Goal: Task Accomplishment & Management: Manage account settings

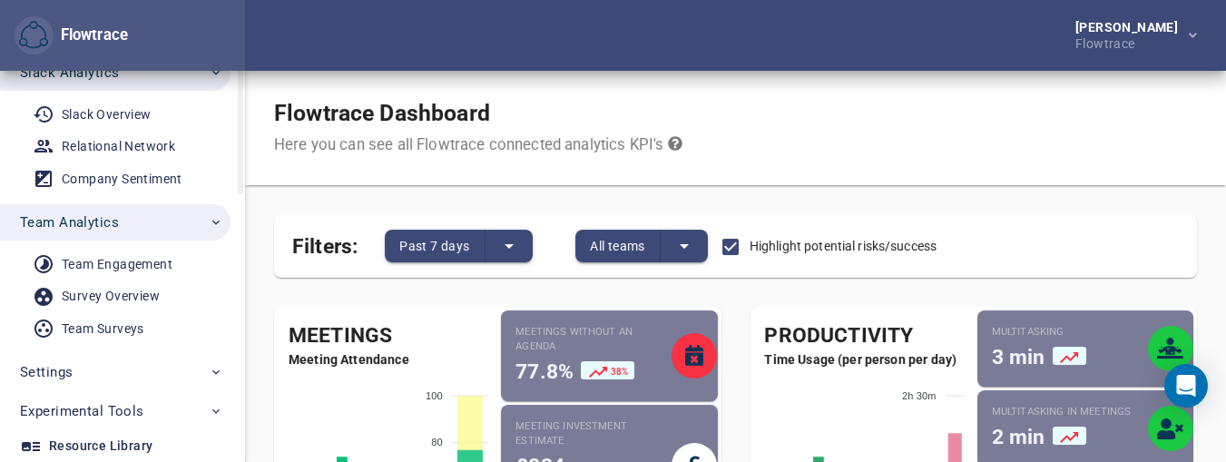
scroll to position [261, 0]
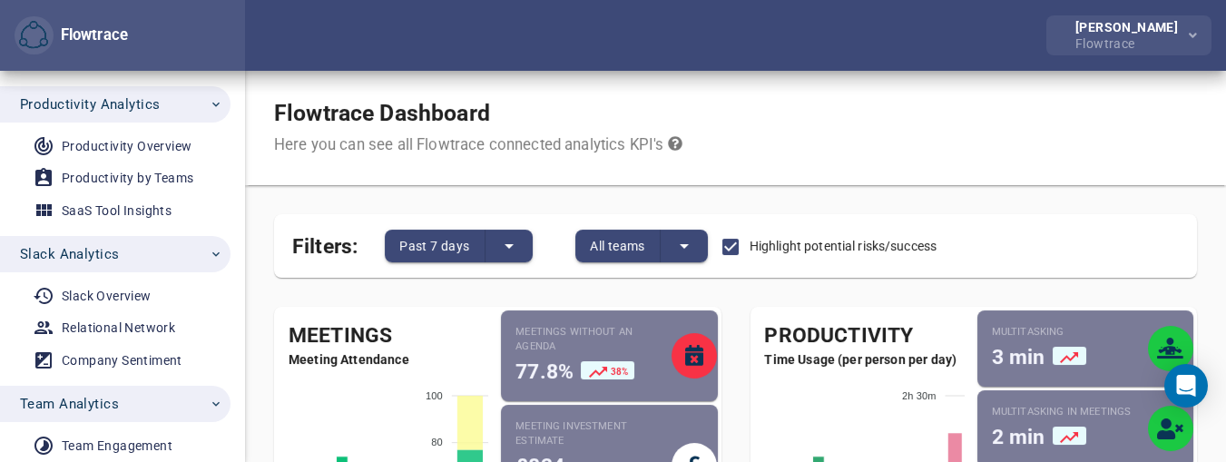
click at [1128, 21] on div "Jian Suico" at bounding box center [1131, 27] width 110 height 13
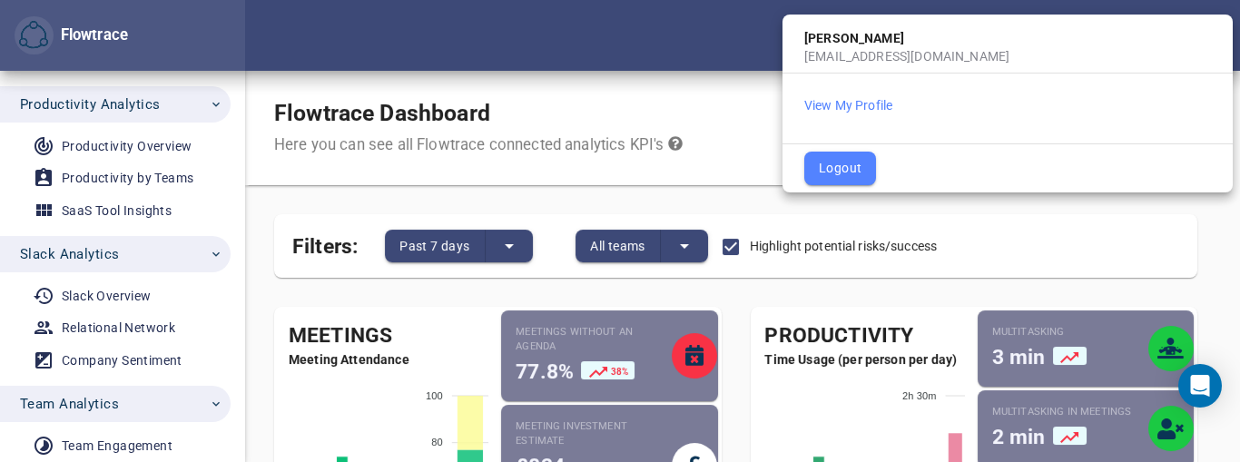
click at [192, 94] on div at bounding box center [620, 231] width 1240 height 462
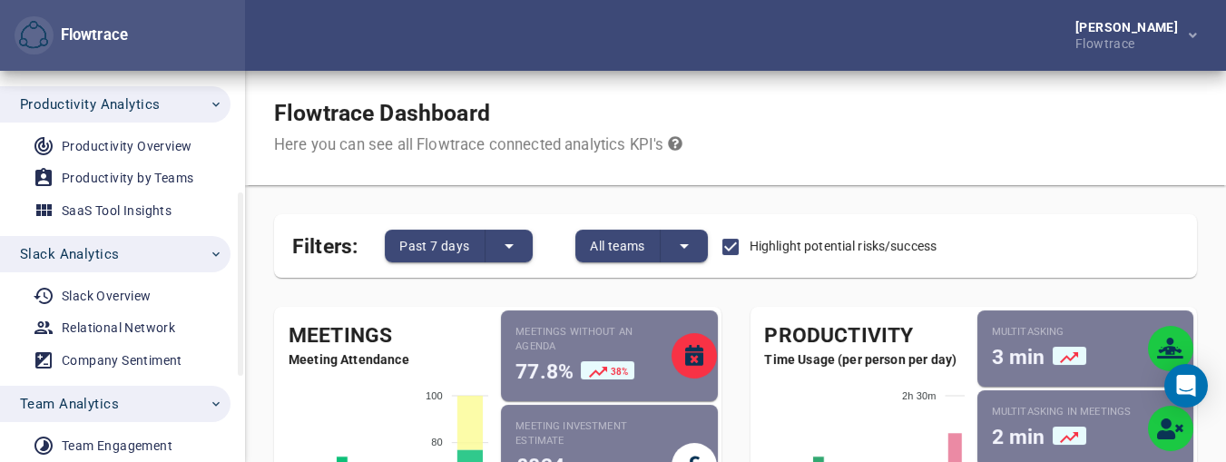
click at [212, 106] on icon "button" at bounding box center [216, 104] width 15 height 15
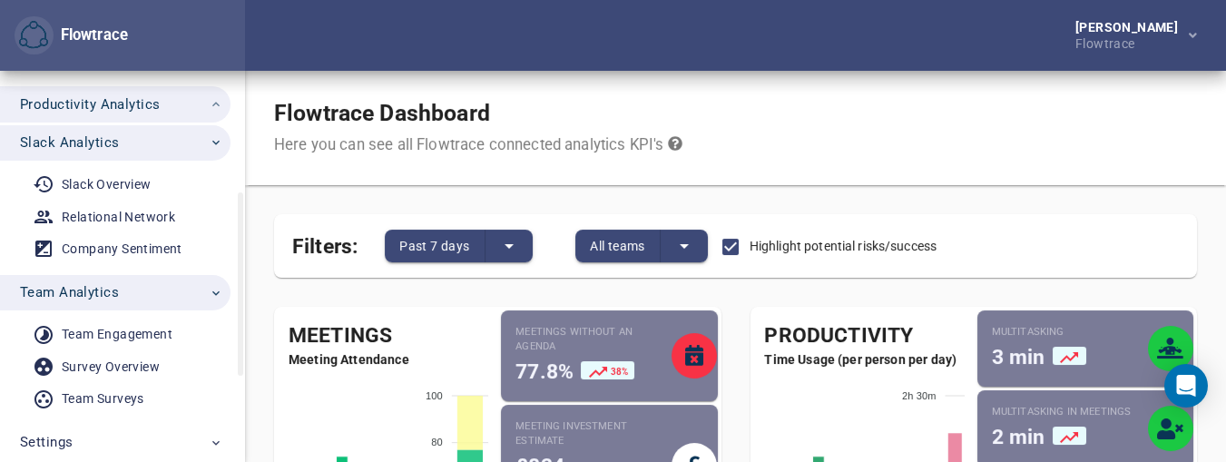
click at [212, 103] on icon "button" at bounding box center [216, 104] width 15 height 15
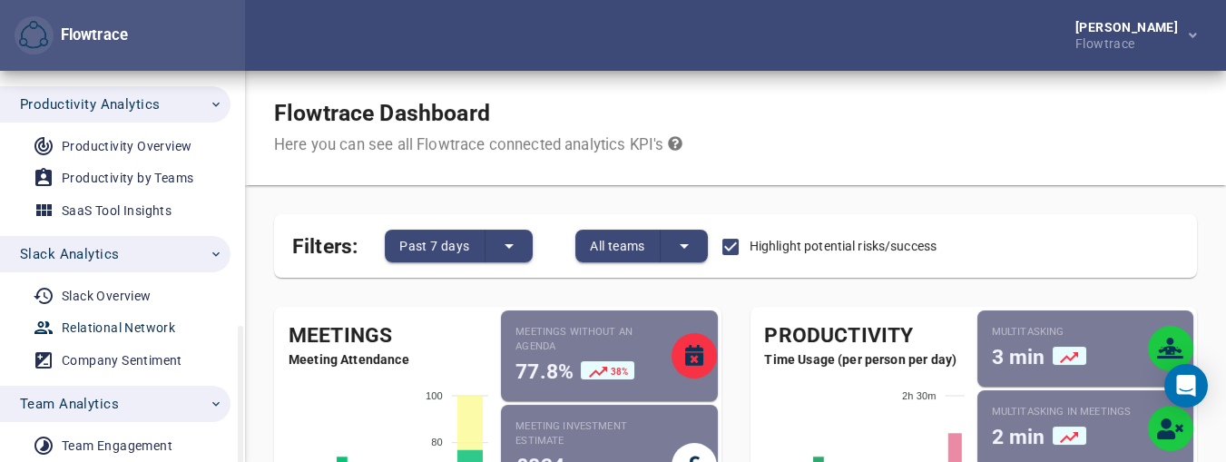
scroll to position [442, 0]
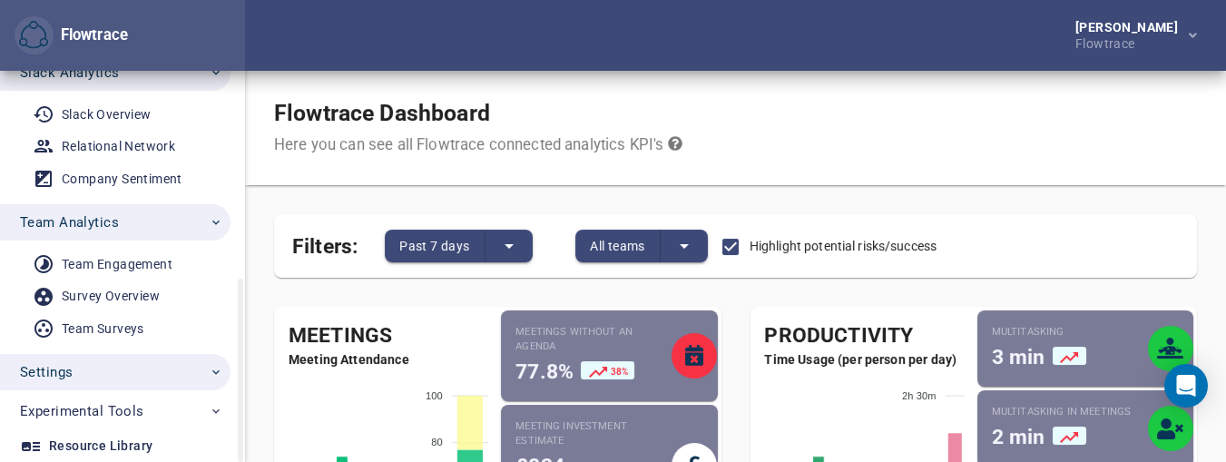
click at [204, 369] on span "Settings" at bounding box center [121, 372] width 203 height 24
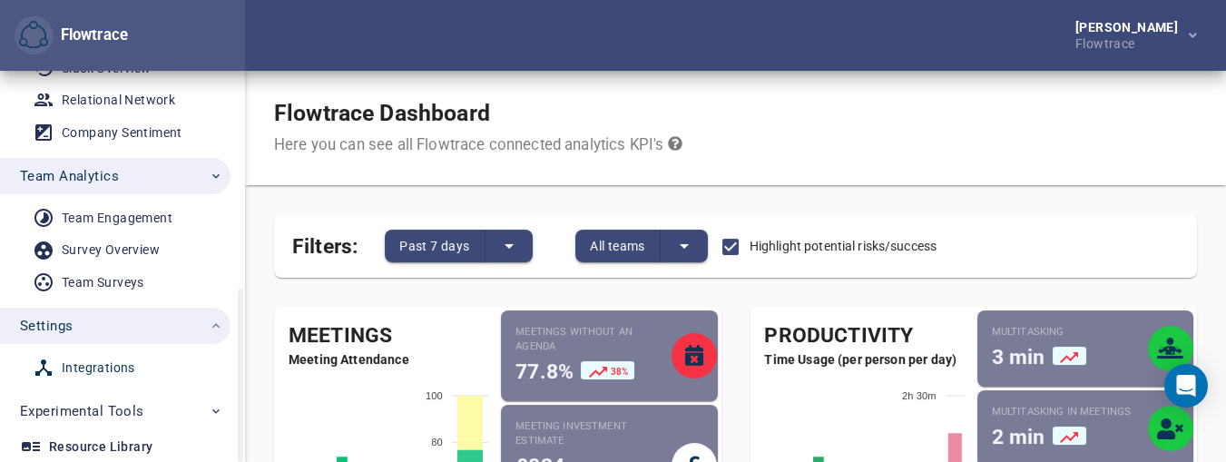
click at [127, 364] on div "Integrations" at bounding box center [99, 368] width 74 height 23
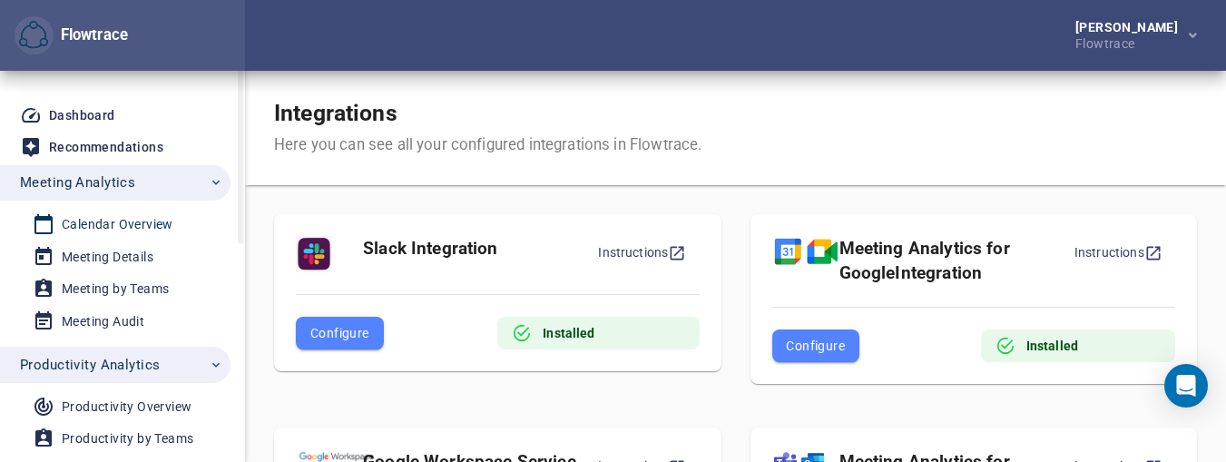
click at [152, 220] on div "Calendar Overview" at bounding box center [118, 224] width 112 height 23
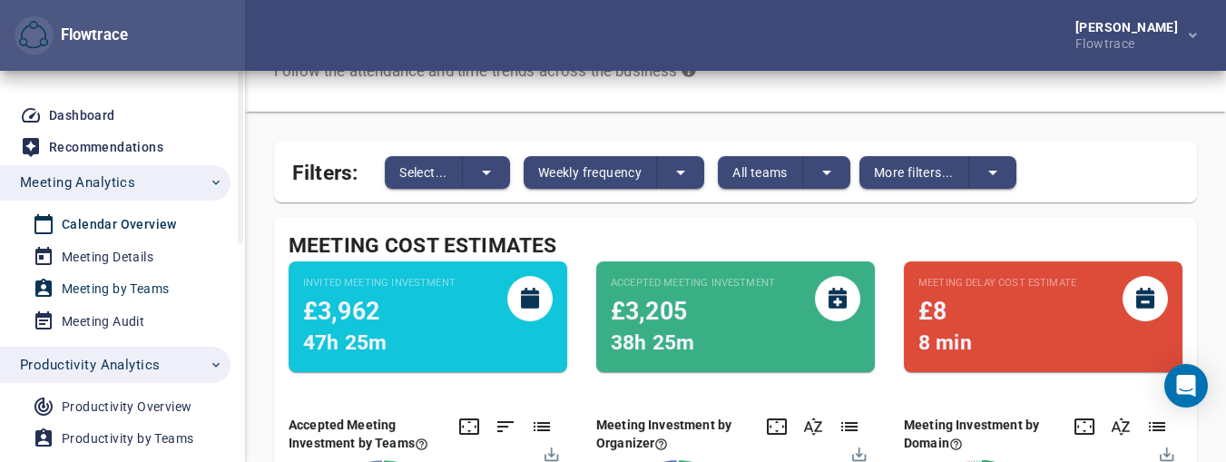
scroll to position [255, 0]
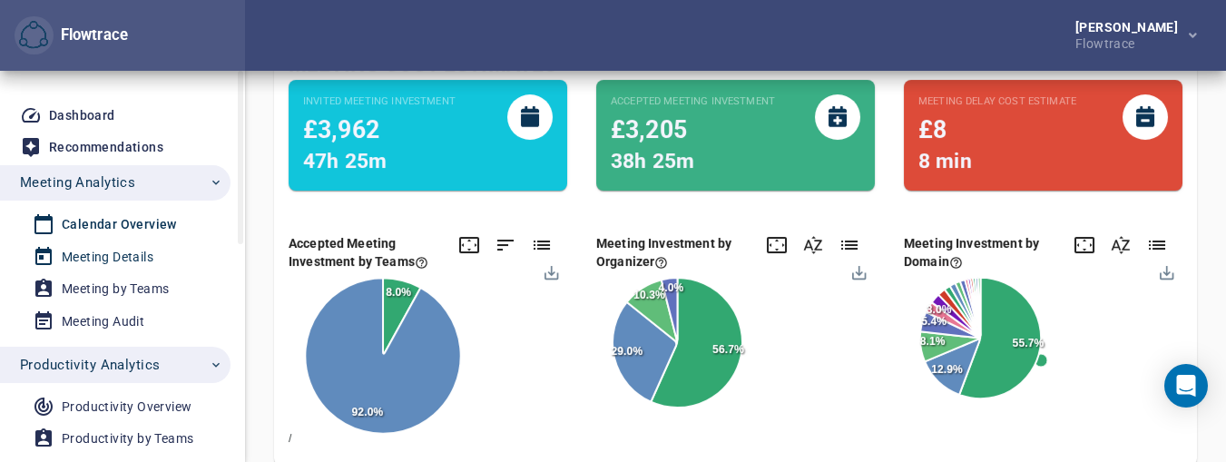
click at [116, 263] on div "Meeting Details" at bounding box center [108, 257] width 92 height 23
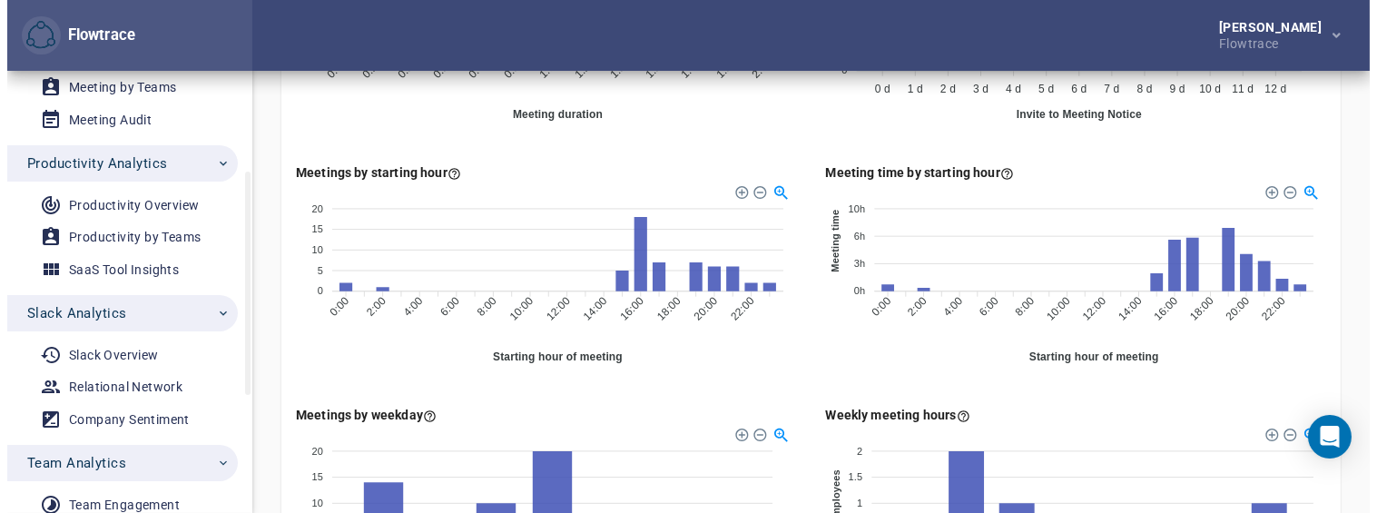
scroll to position [302, 0]
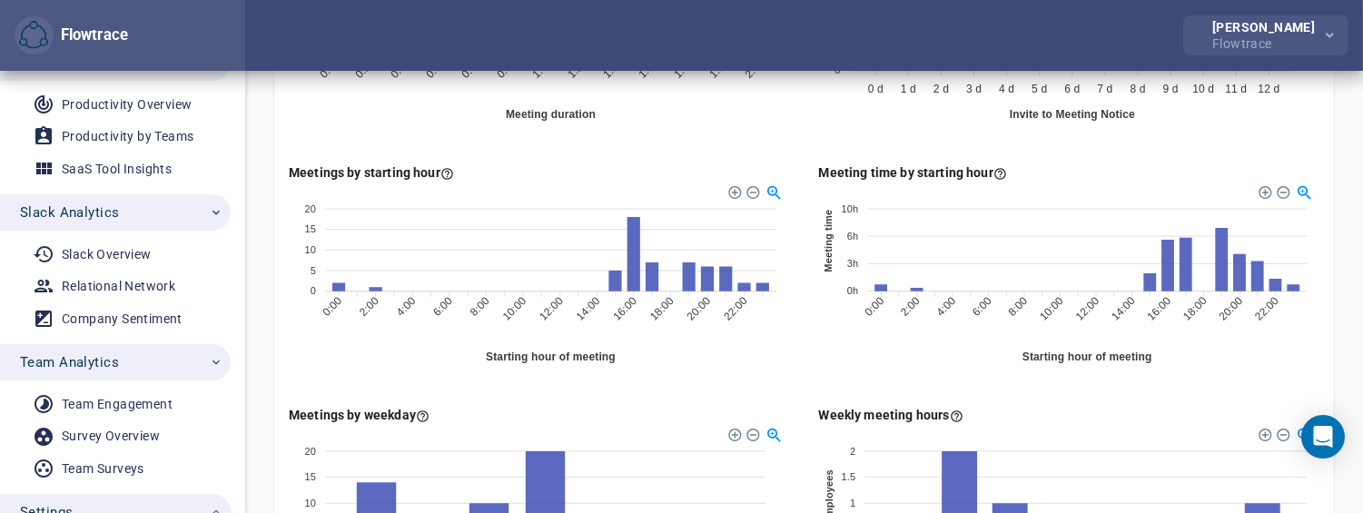
click at [1239, 36] on div "Flowtrace" at bounding box center [1267, 42] width 110 height 16
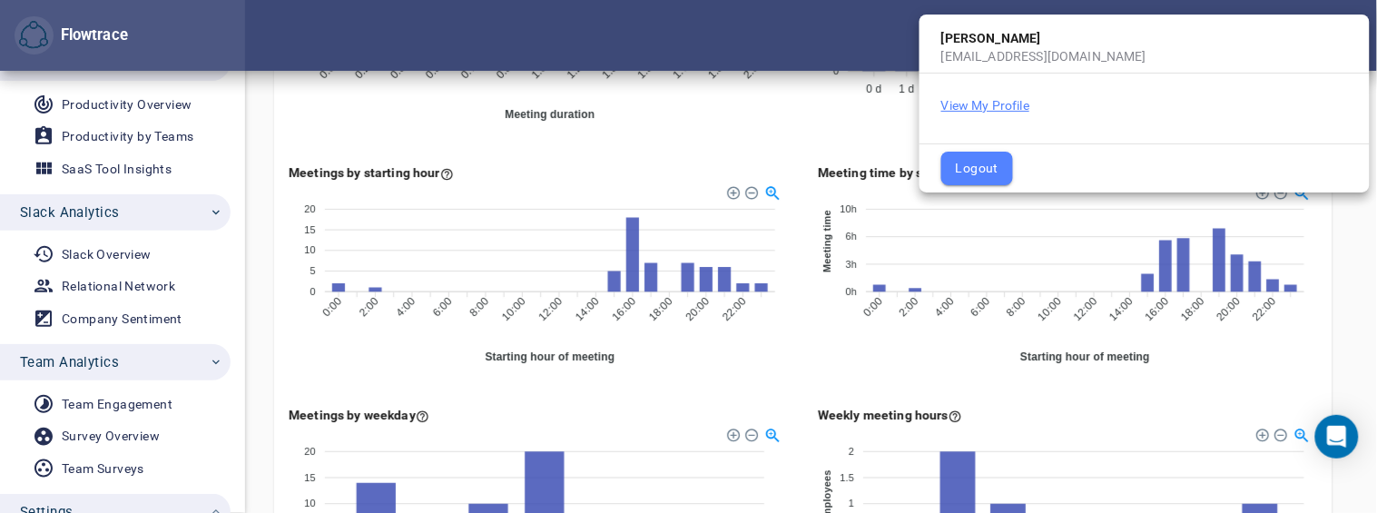
click at [1000, 107] on button "View My Profile" at bounding box center [985, 105] width 88 height 18
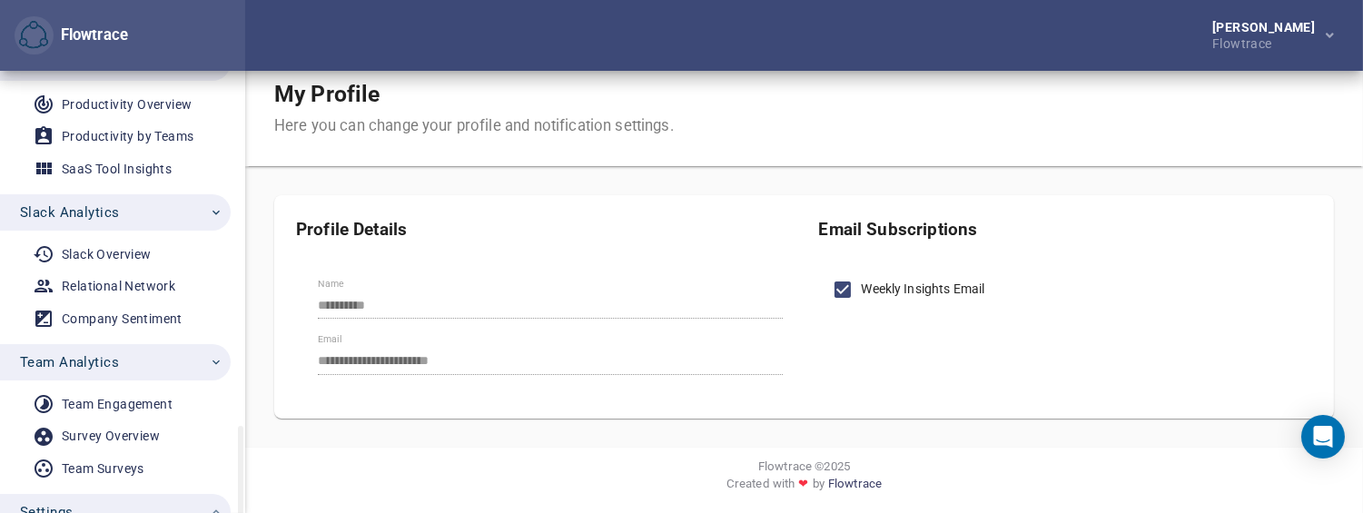
scroll to position [437, 0]
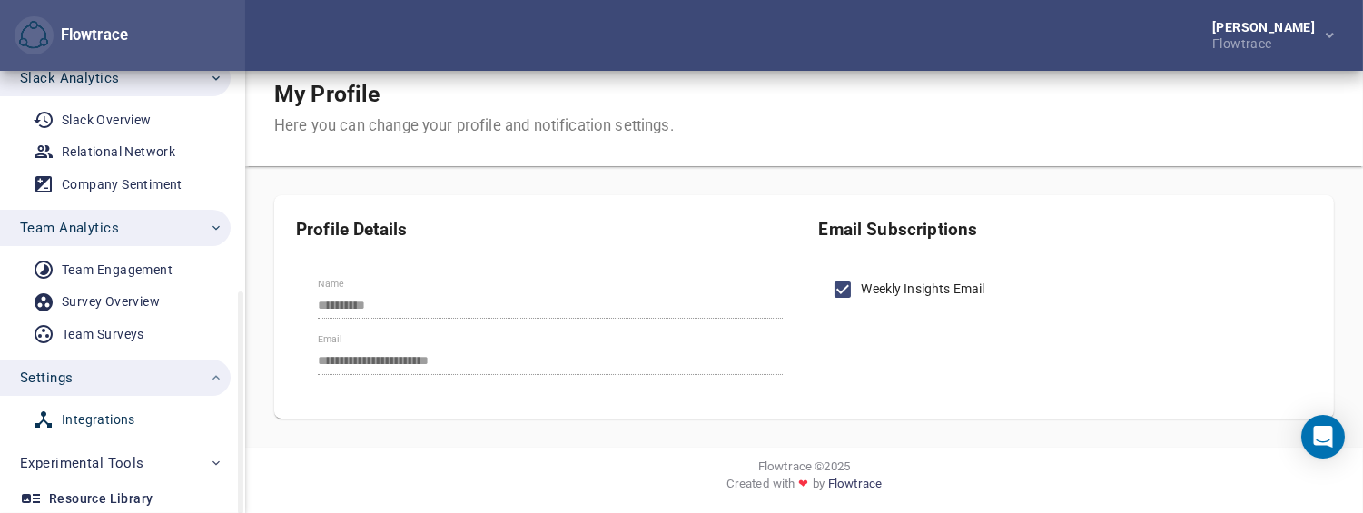
click at [104, 413] on div "Integrations" at bounding box center [99, 420] width 74 height 23
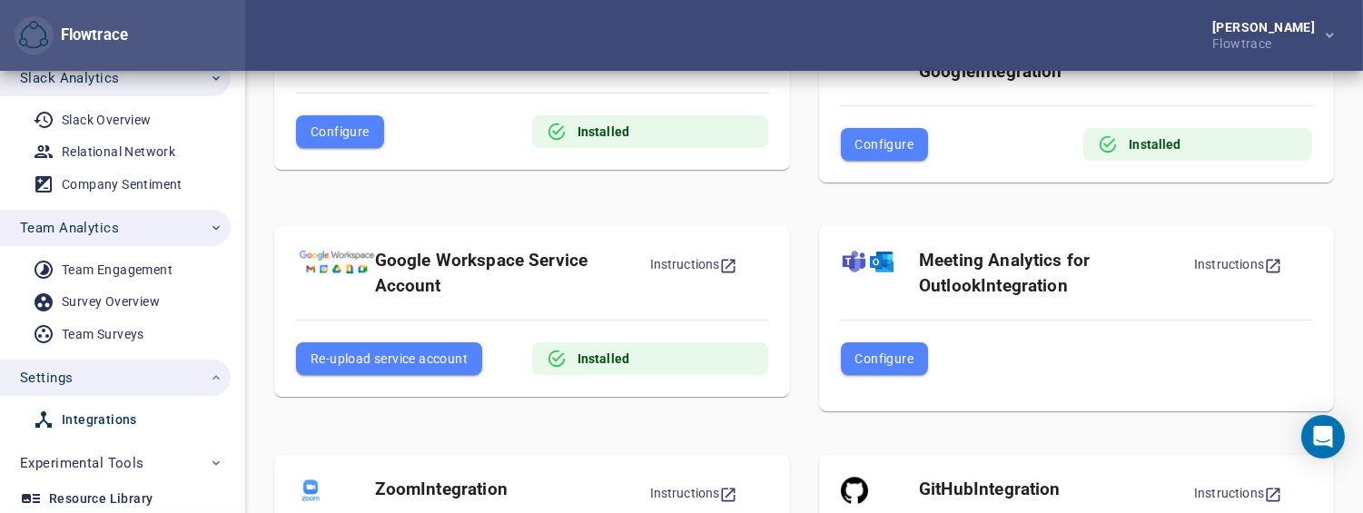
scroll to position [403, 0]
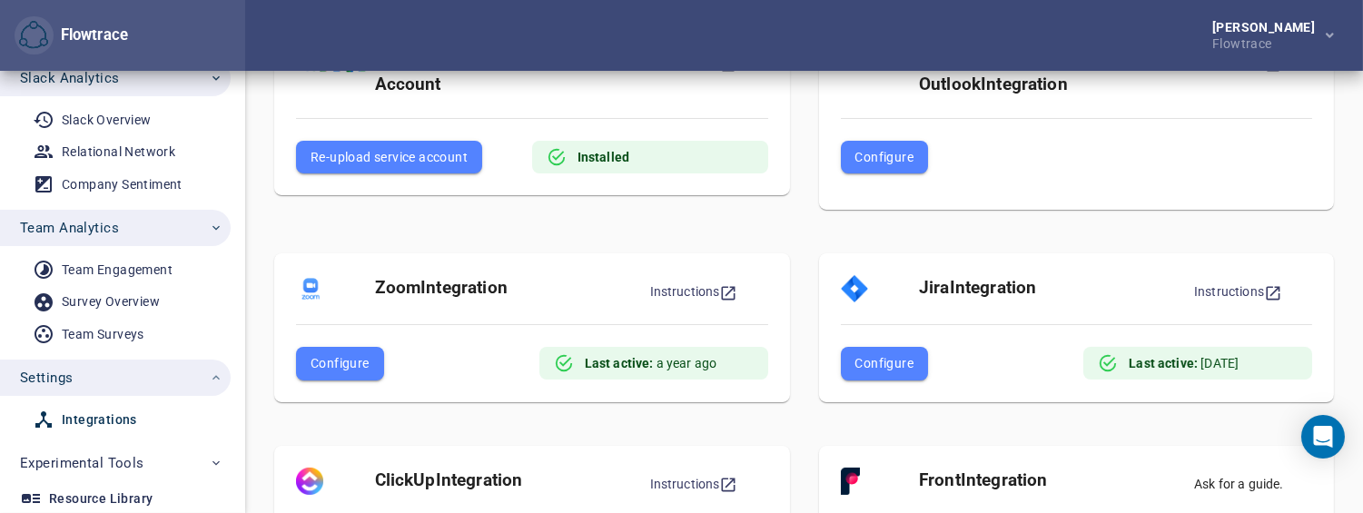
click at [347, 365] on span "Configure" at bounding box center [339, 363] width 59 height 22
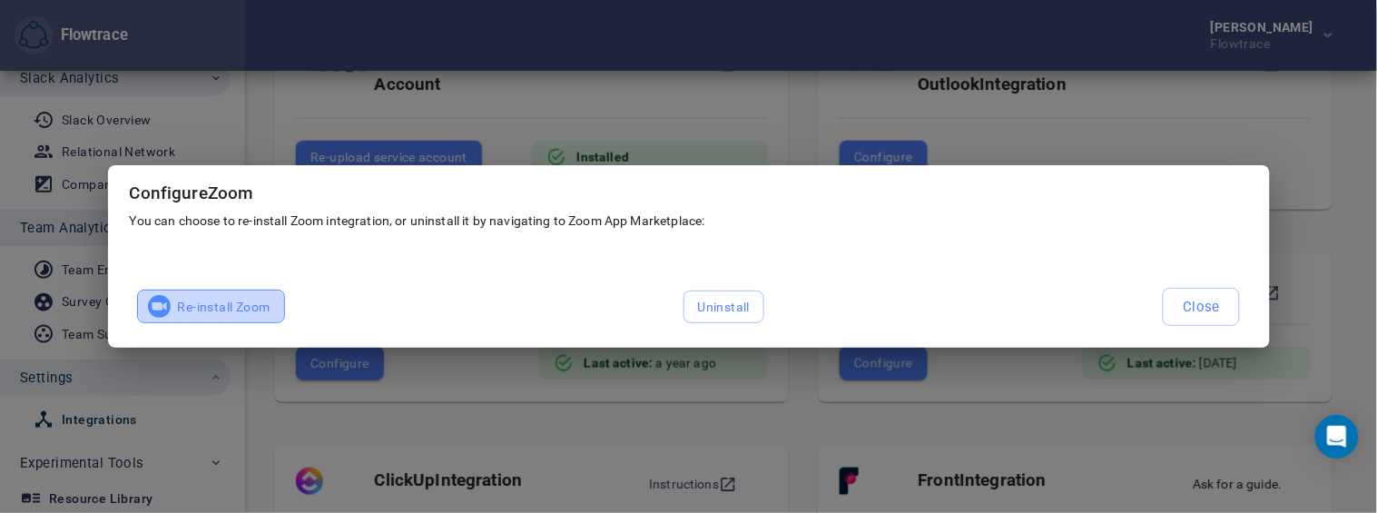
click at [267, 309] on span "Re-install Zoom" at bounding box center [211, 306] width 119 height 23
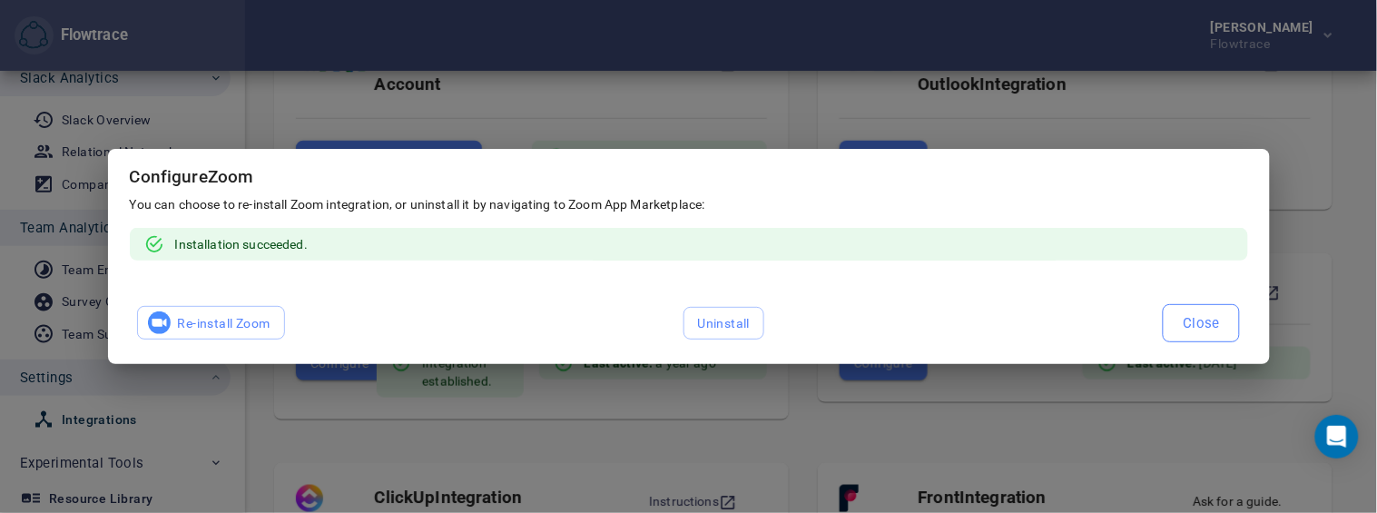
click at [1201, 311] on span "Close" at bounding box center [1201, 323] width 37 height 24
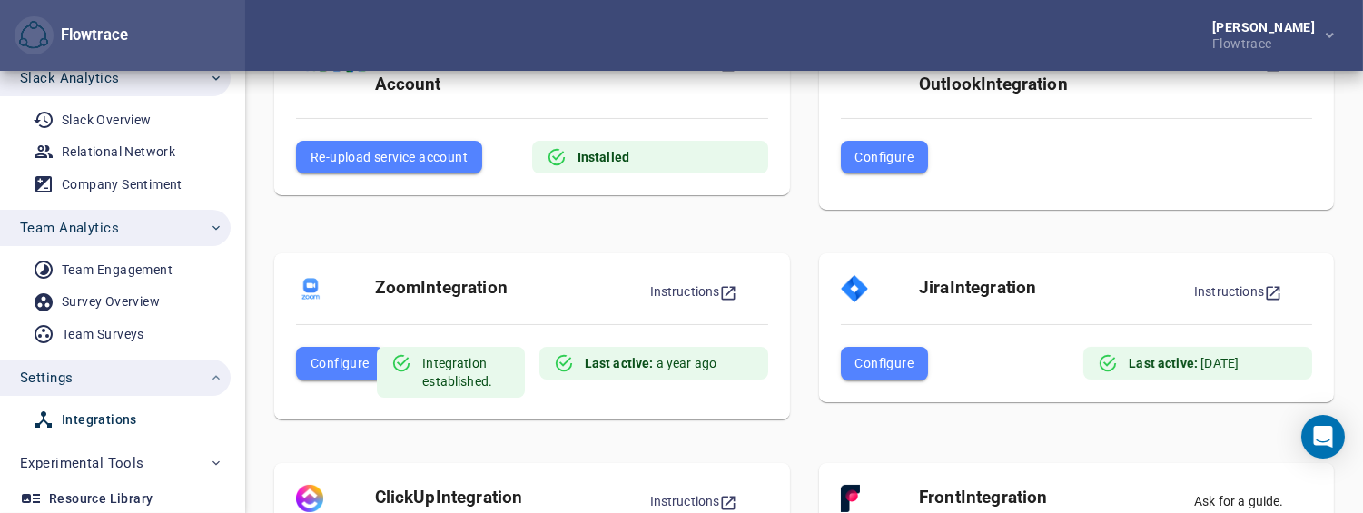
click at [665, 367] on div "Last active: a year ago" at bounding box center [651, 363] width 132 height 33
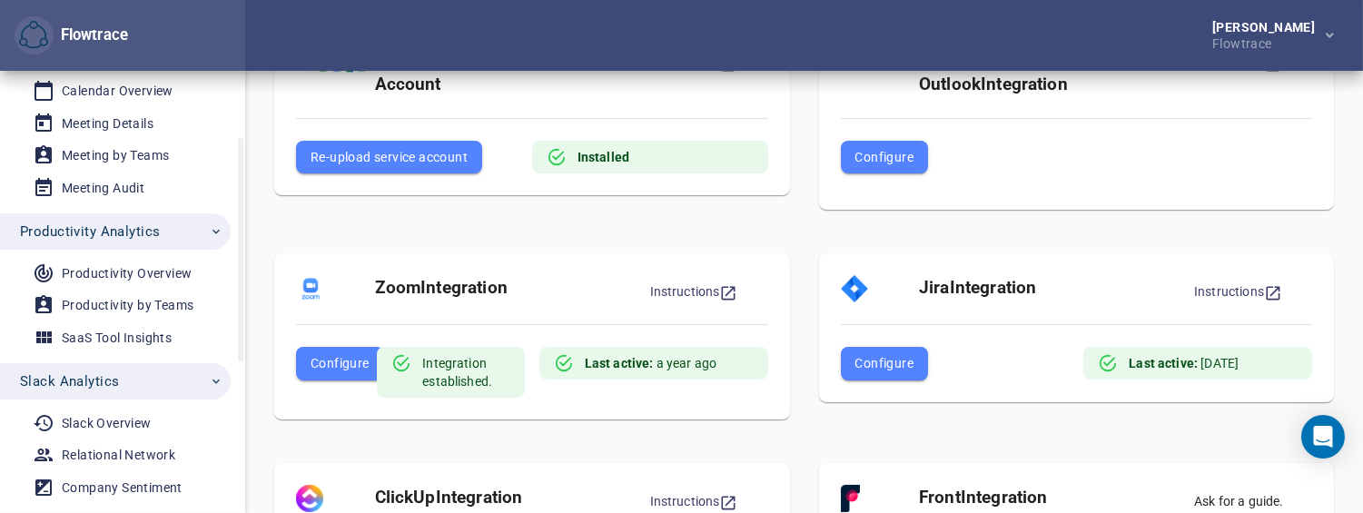
scroll to position [0, 0]
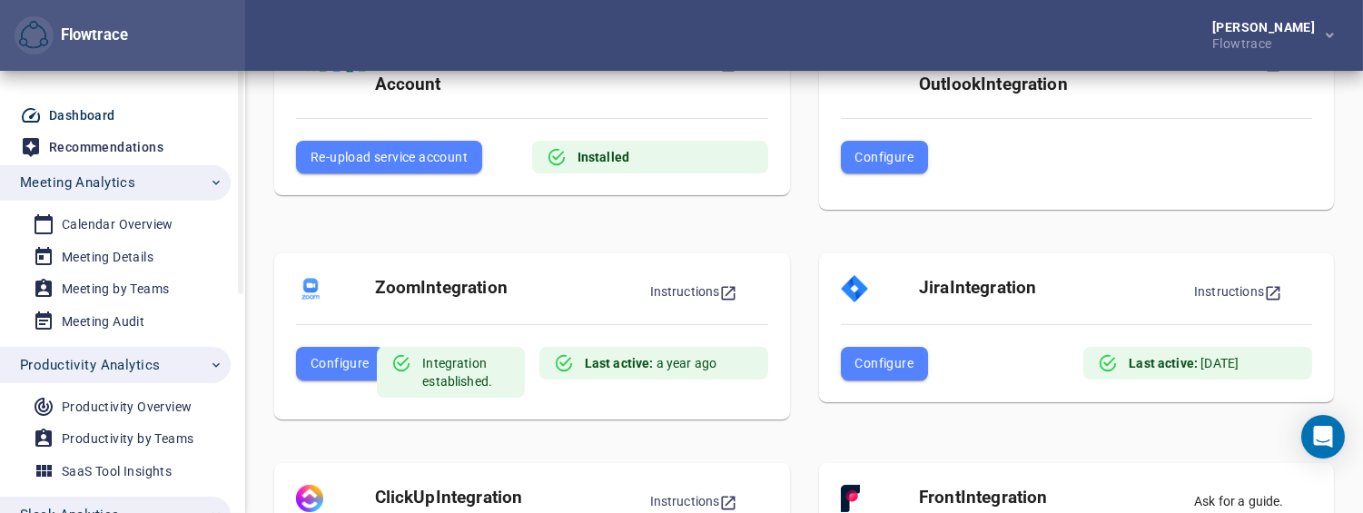
click at [111, 114] on div "Dashboard" at bounding box center [82, 115] width 66 height 23
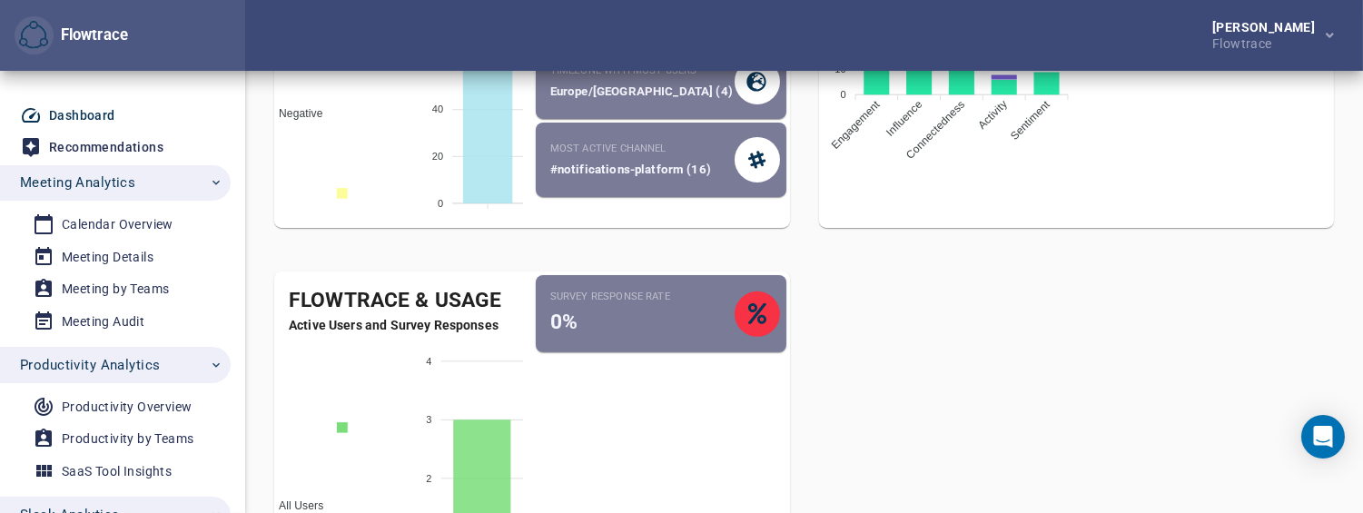
scroll to position [1411, 0]
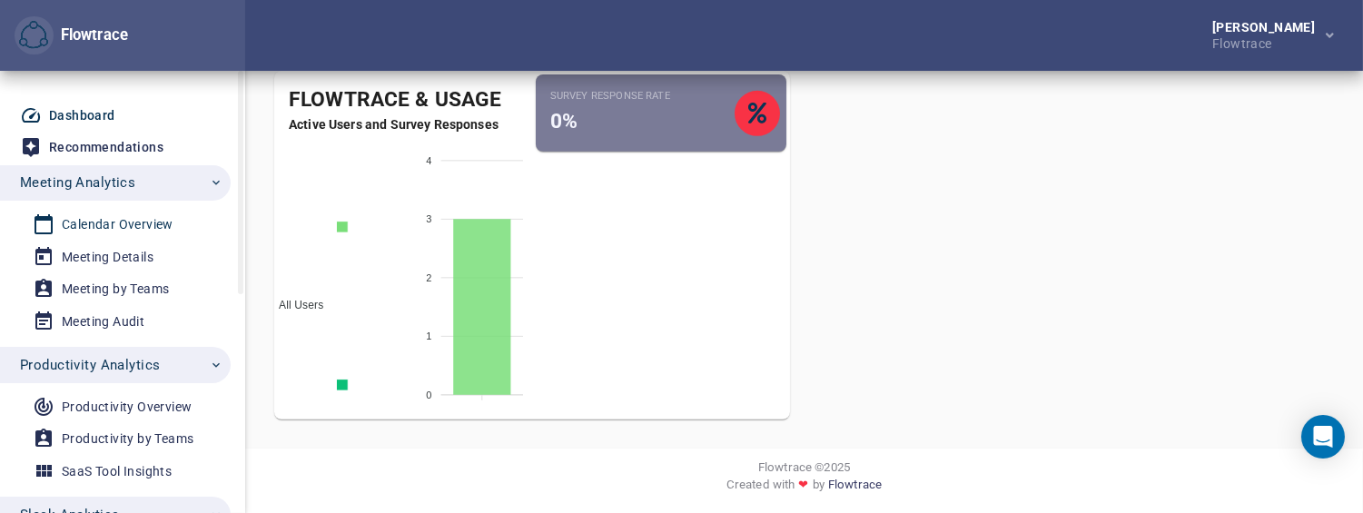
click at [91, 219] on div "Calendar Overview" at bounding box center [118, 224] width 112 height 23
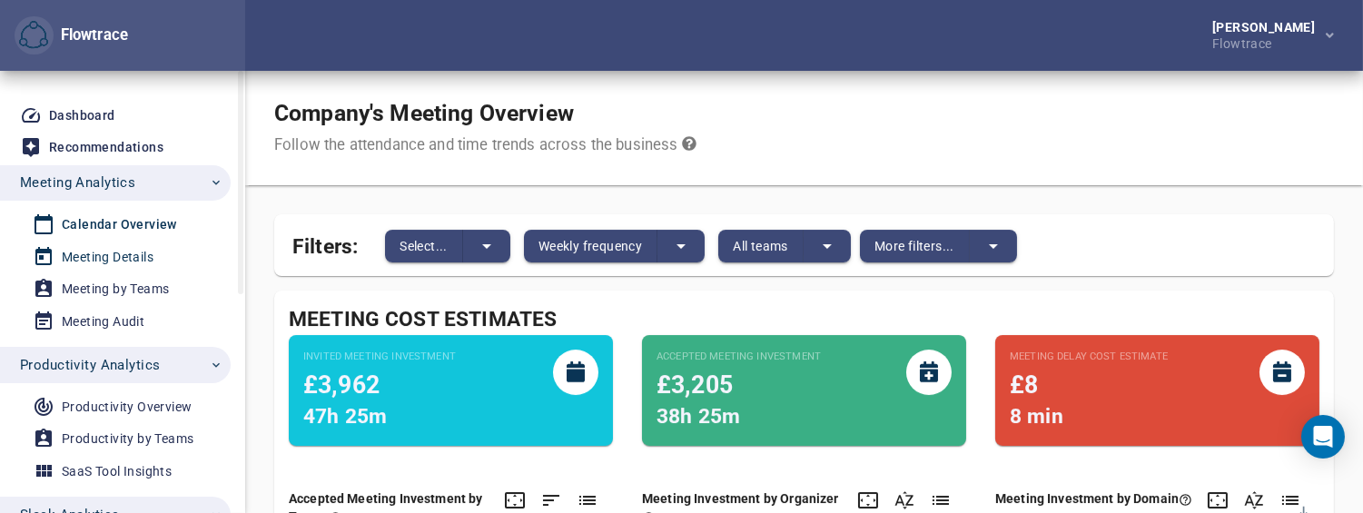
click at [130, 257] on div "Meeting Details" at bounding box center [108, 257] width 92 height 23
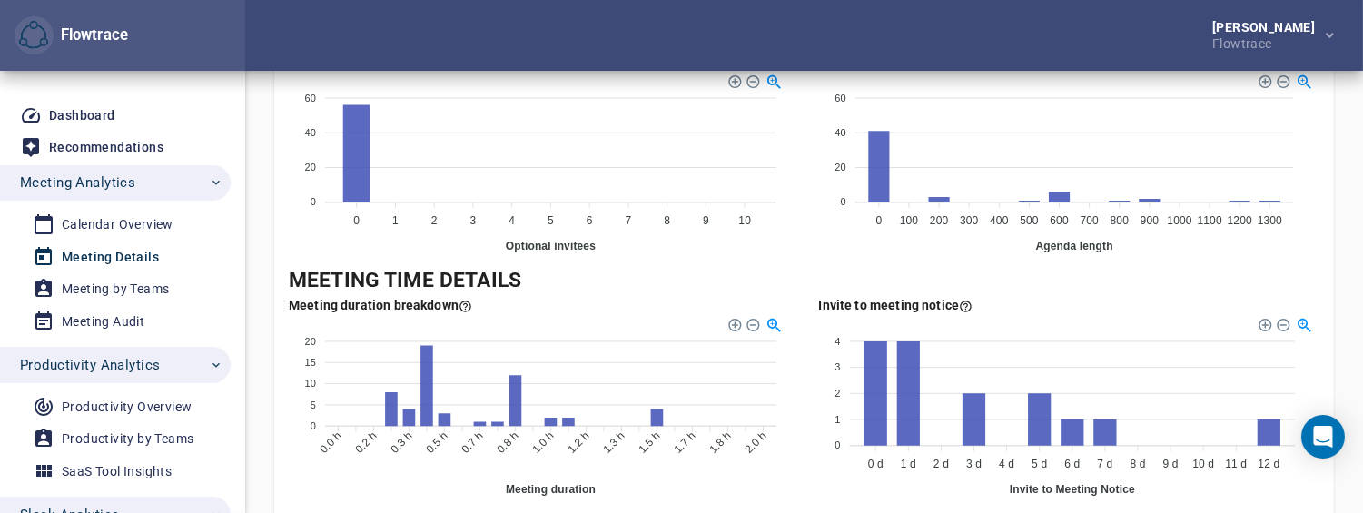
scroll to position [702, 0]
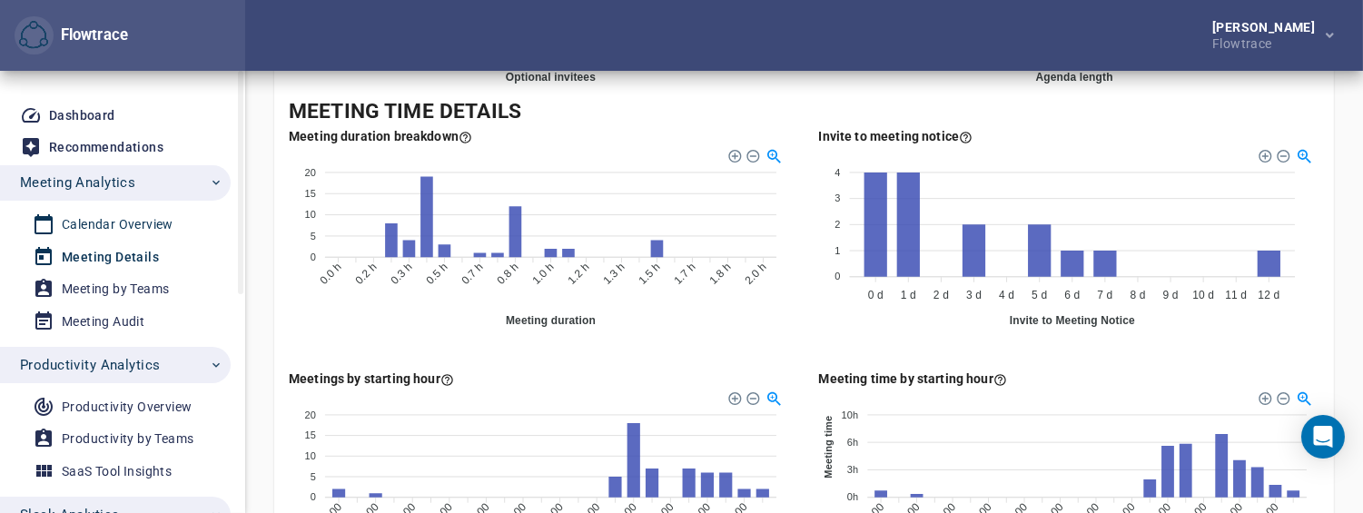
click at [119, 237] on link "Calendar Overview" at bounding box center [108, 225] width 216 height 30
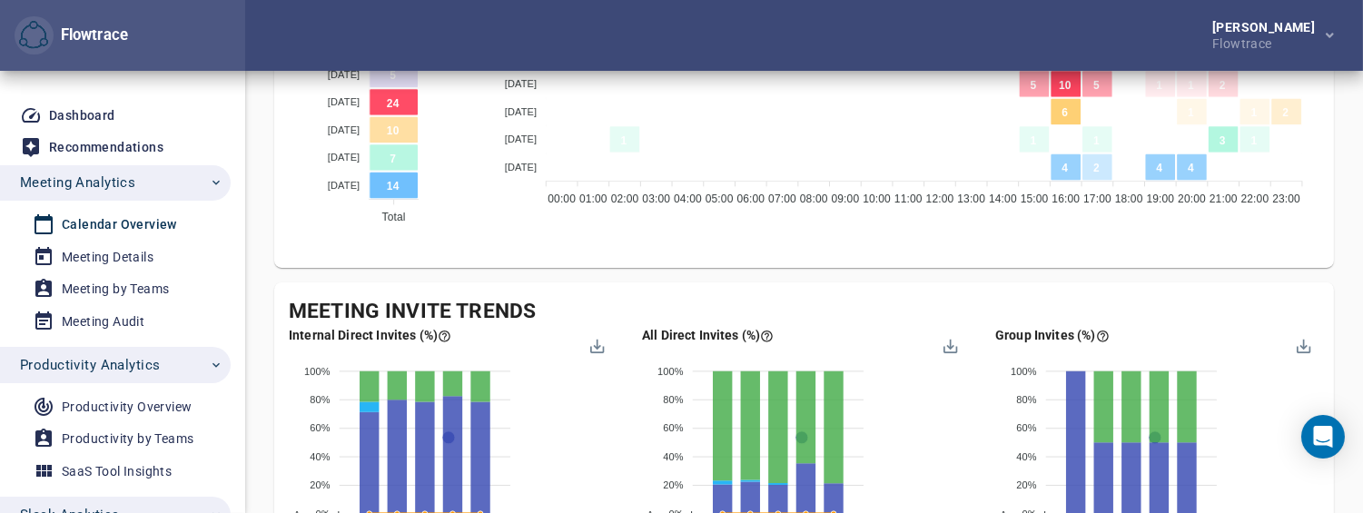
scroll to position [1412, 0]
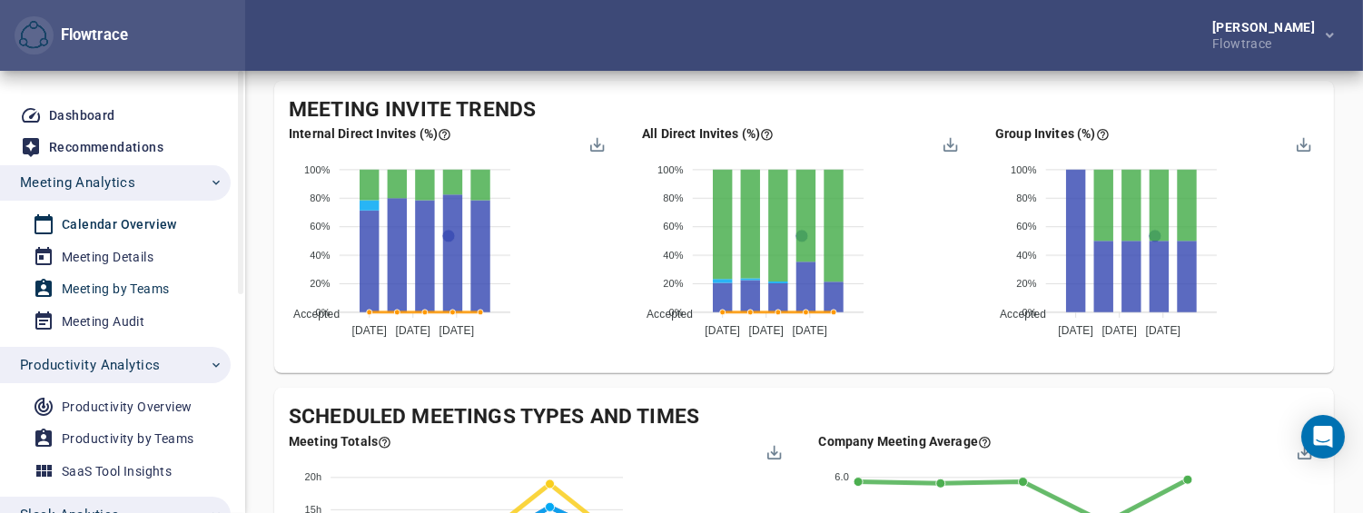
click at [100, 288] on div "Meeting by Teams" at bounding box center [115, 289] width 107 height 23
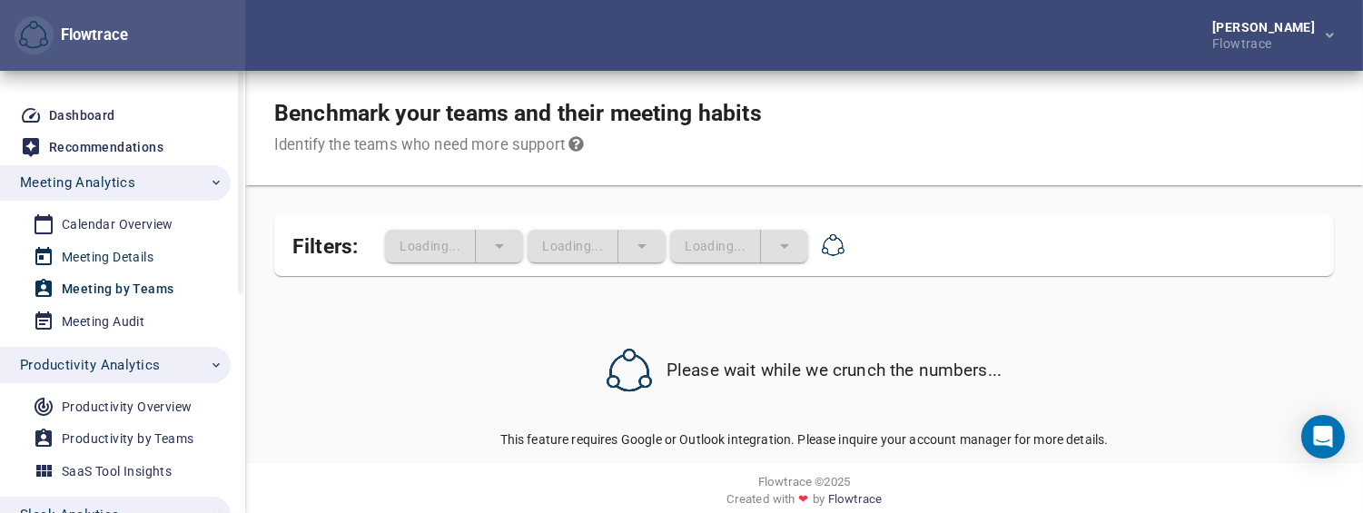
click at [110, 257] on div "Meeting Details" at bounding box center [108, 257] width 92 height 23
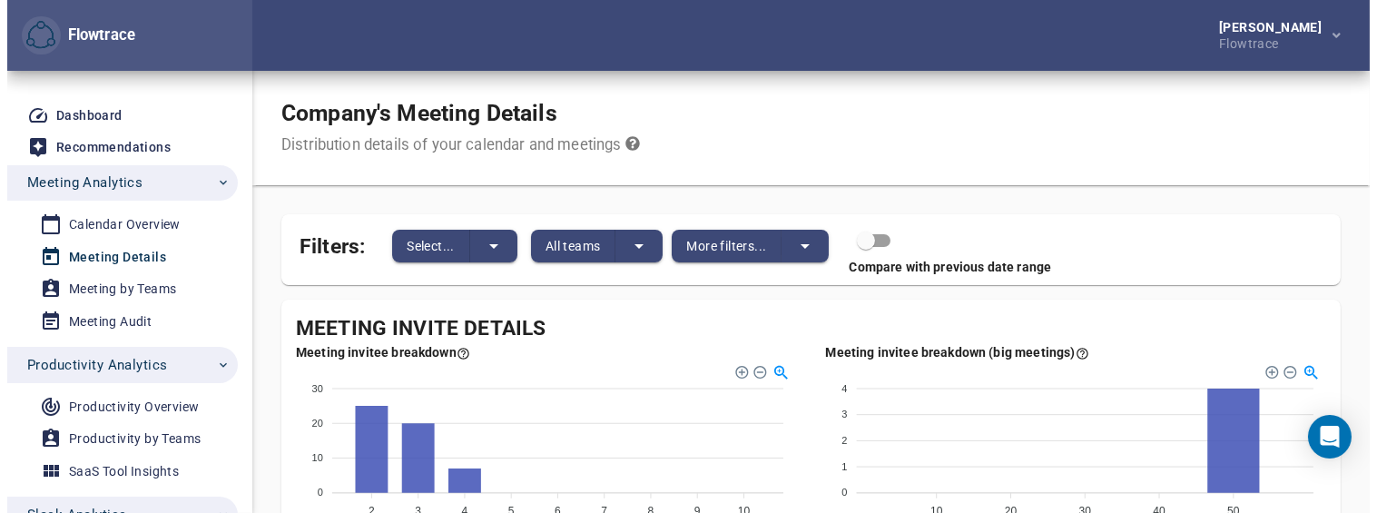
scroll to position [101, 0]
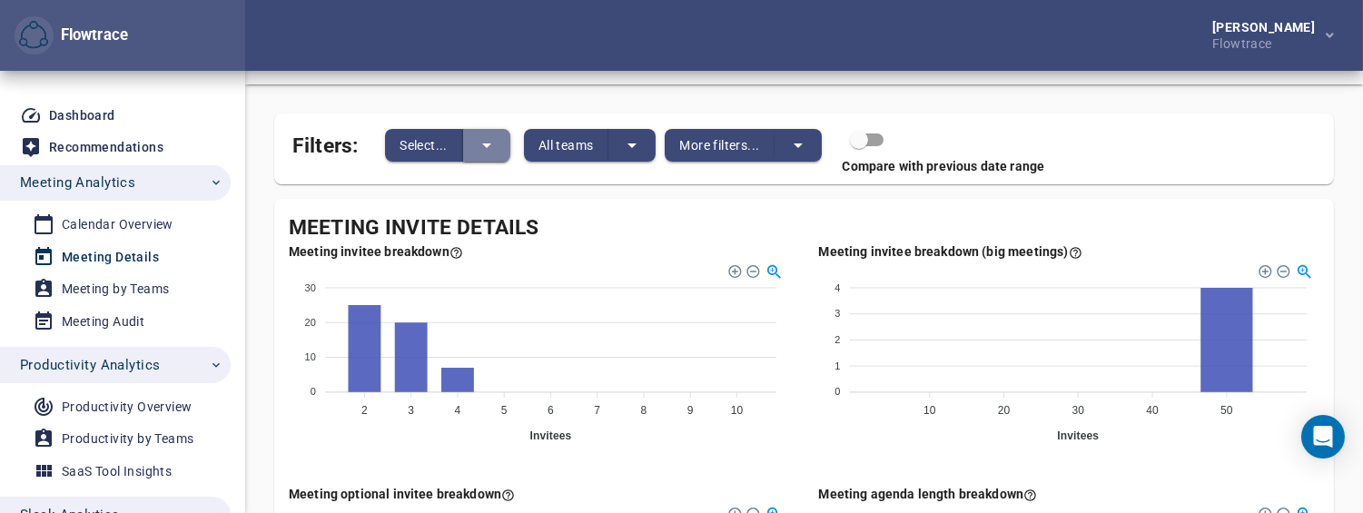
click at [478, 141] on icon "split button" at bounding box center [487, 145] width 22 height 22
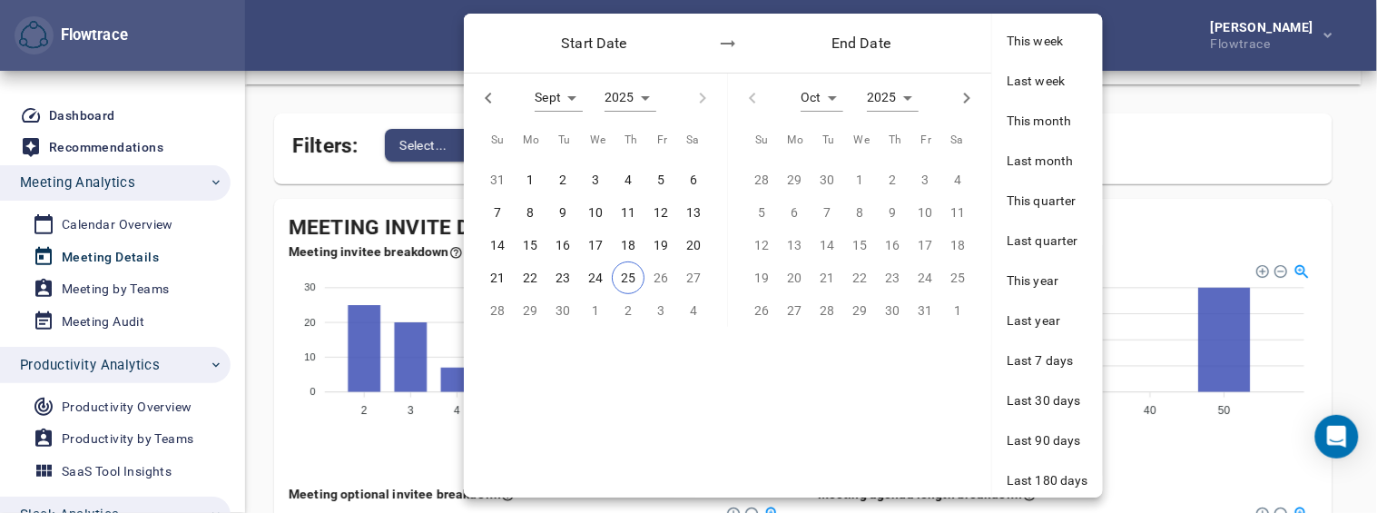
click at [633, 274] on p "25" at bounding box center [628, 278] width 15 height 20
click at [797, 277] on div "20" at bounding box center [794, 277] width 33 height 33
click at [584, 275] on span "24" at bounding box center [595, 278] width 33 height 20
click at [624, 274] on p "25" at bounding box center [628, 278] width 15 height 20
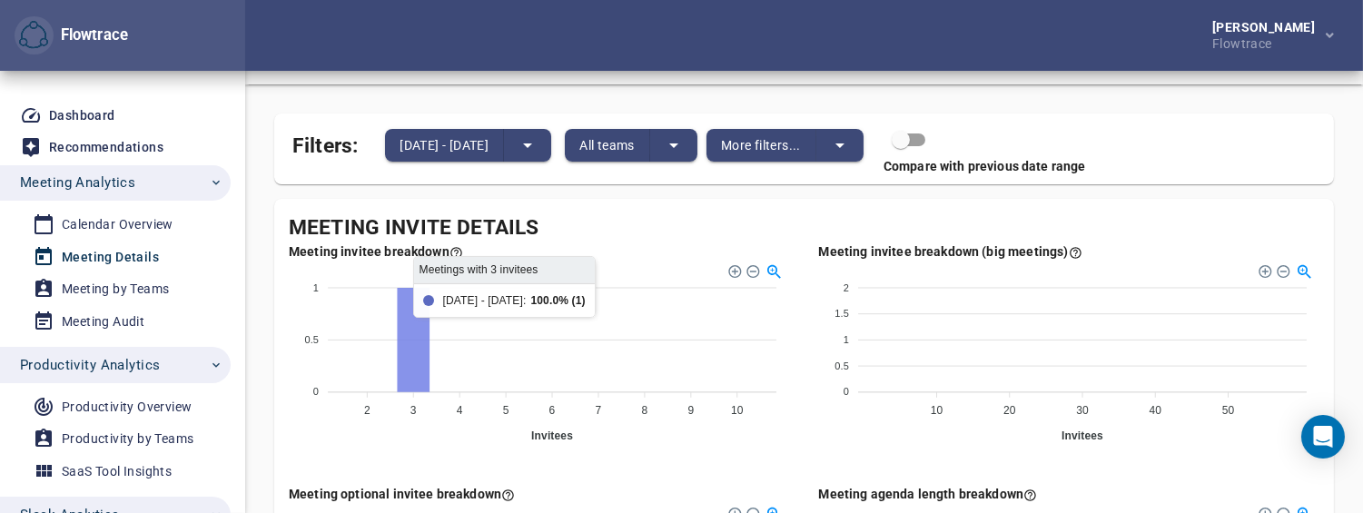
click at [413, 347] on icon at bounding box center [413, 340] width 33 height 104
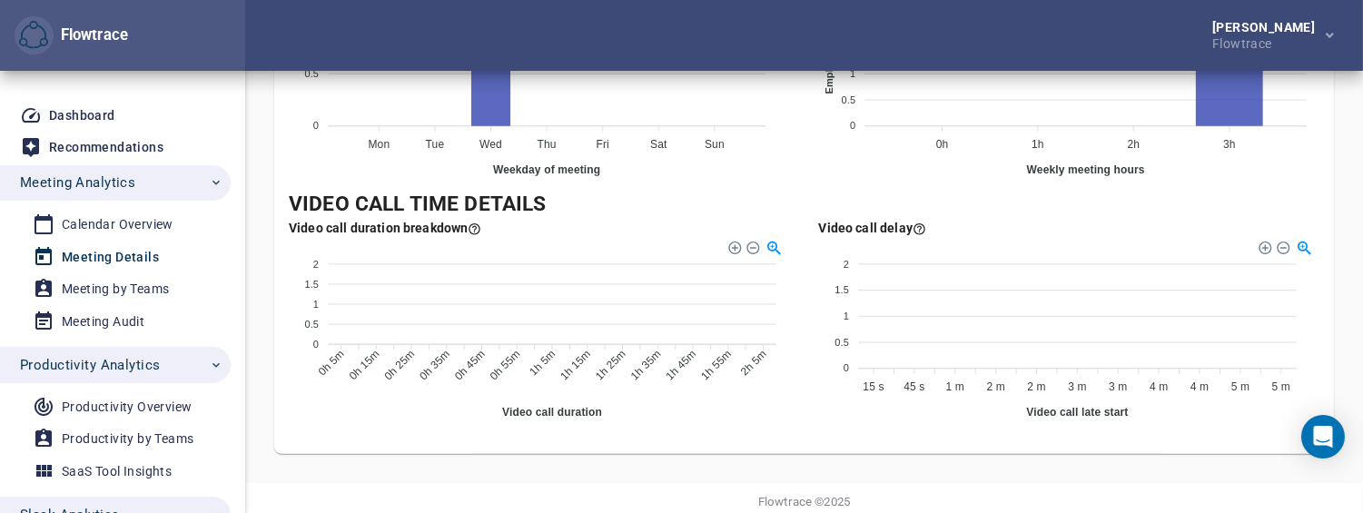
scroll to position [1373, 0]
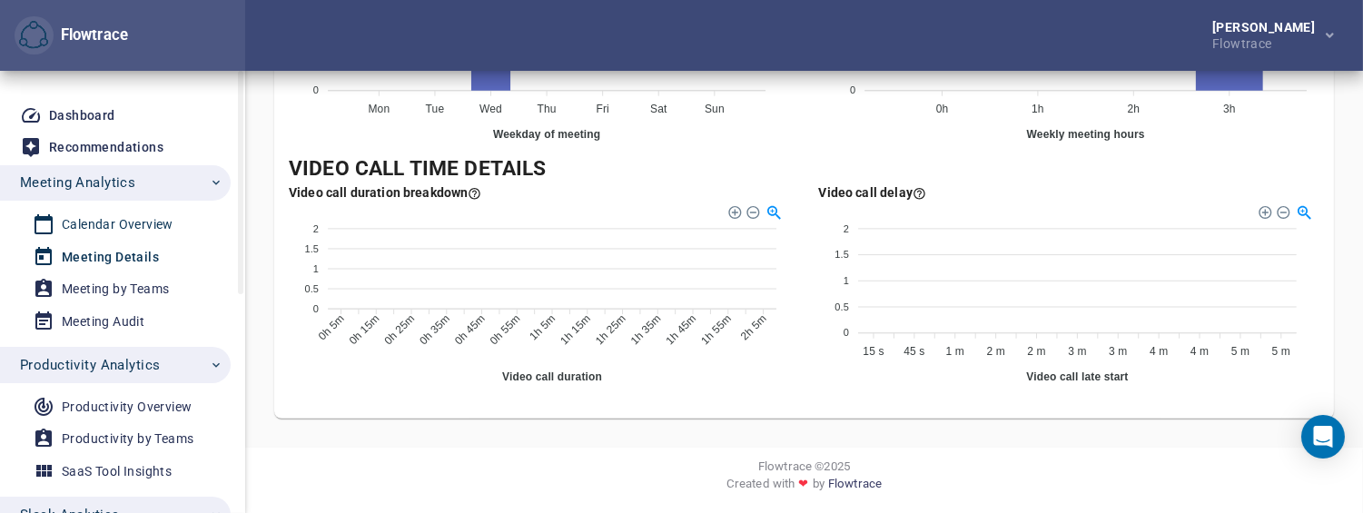
click at [114, 221] on div "Calendar Overview" at bounding box center [118, 224] width 112 height 23
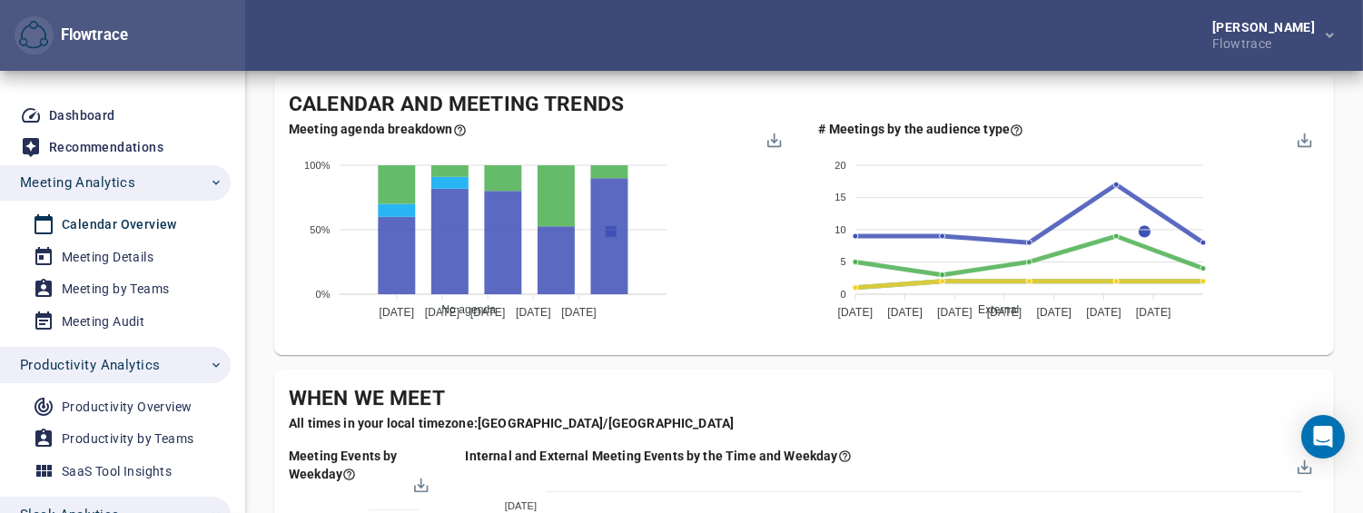
scroll to position [806, 0]
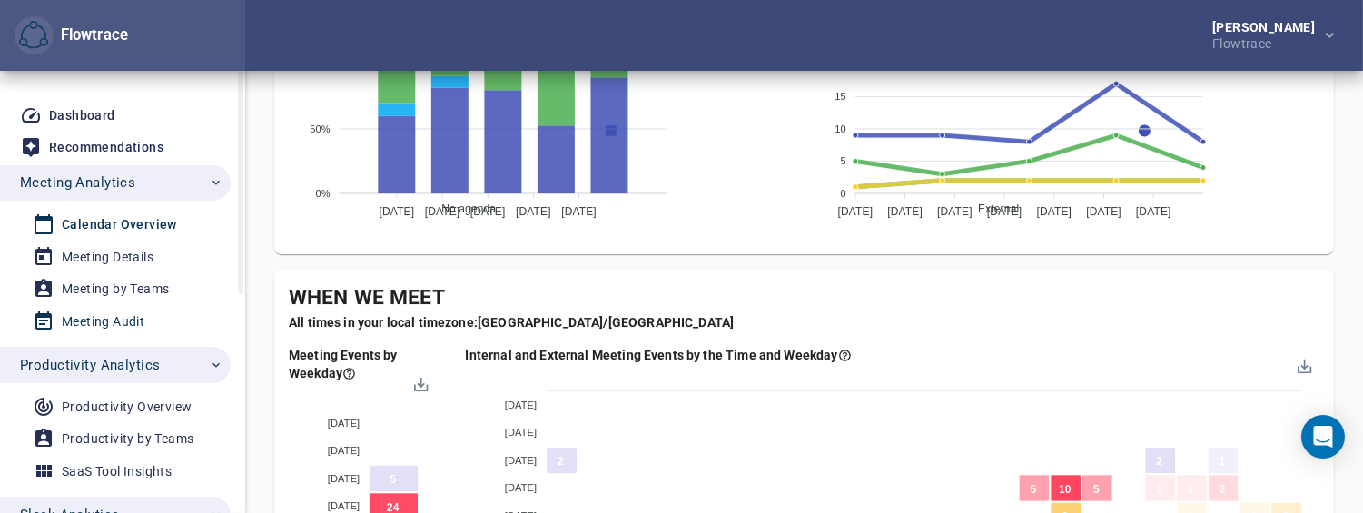
click at [119, 313] on div "Meeting Audit" at bounding box center [103, 321] width 83 height 23
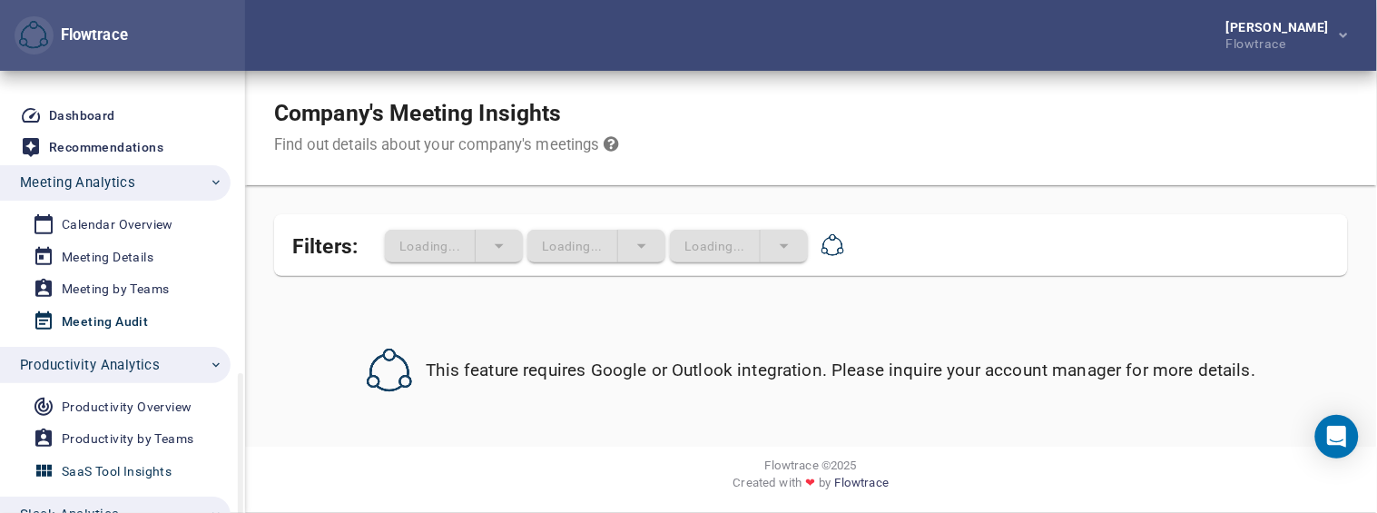
scroll to position [302, 0]
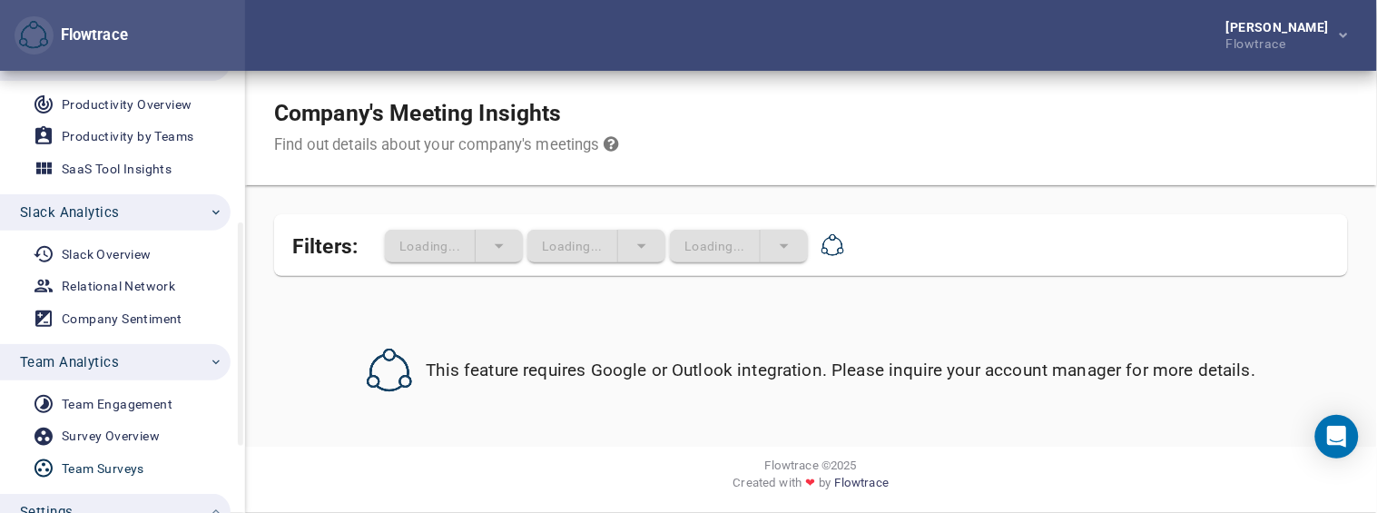
click at [141, 461] on div "Team Surveys" at bounding box center [103, 469] width 83 height 23
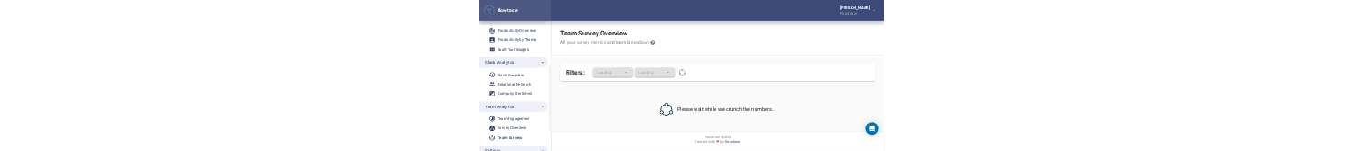
scroll to position [437, 0]
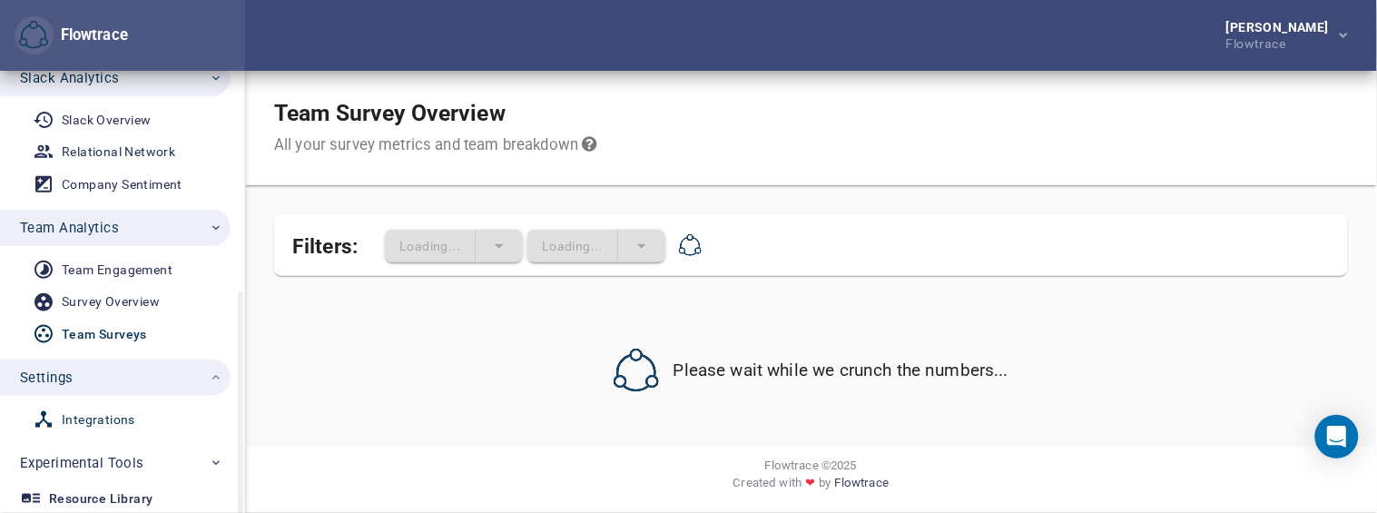
click at [104, 420] on div "Integrations" at bounding box center [99, 420] width 74 height 23
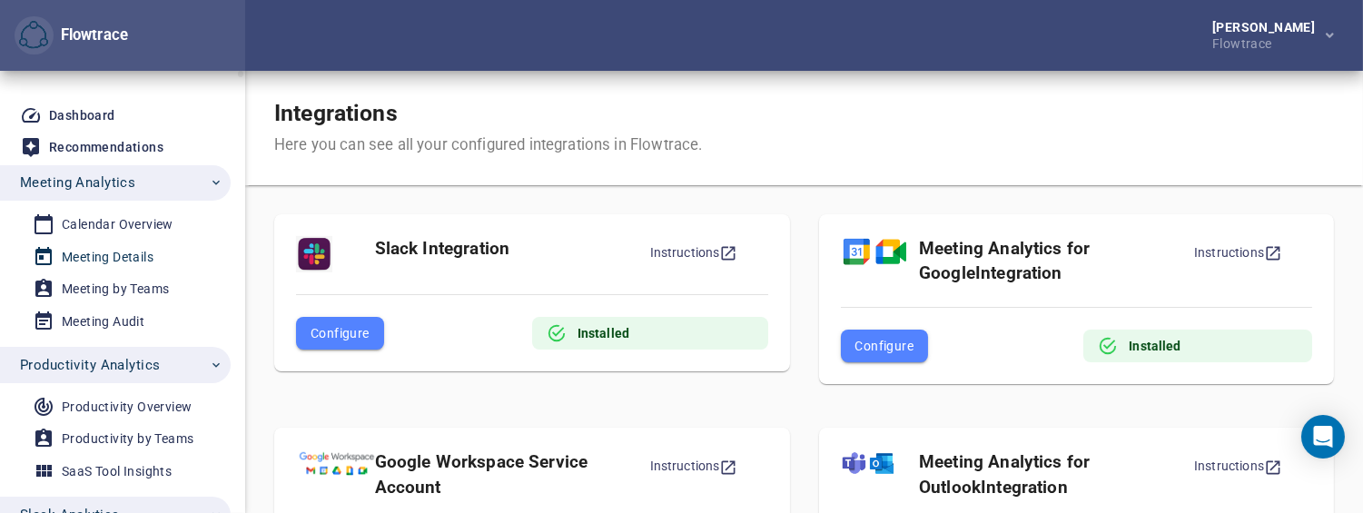
click at [97, 246] on div "Meeting Details" at bounding box center [108, 257] width 92 height 23
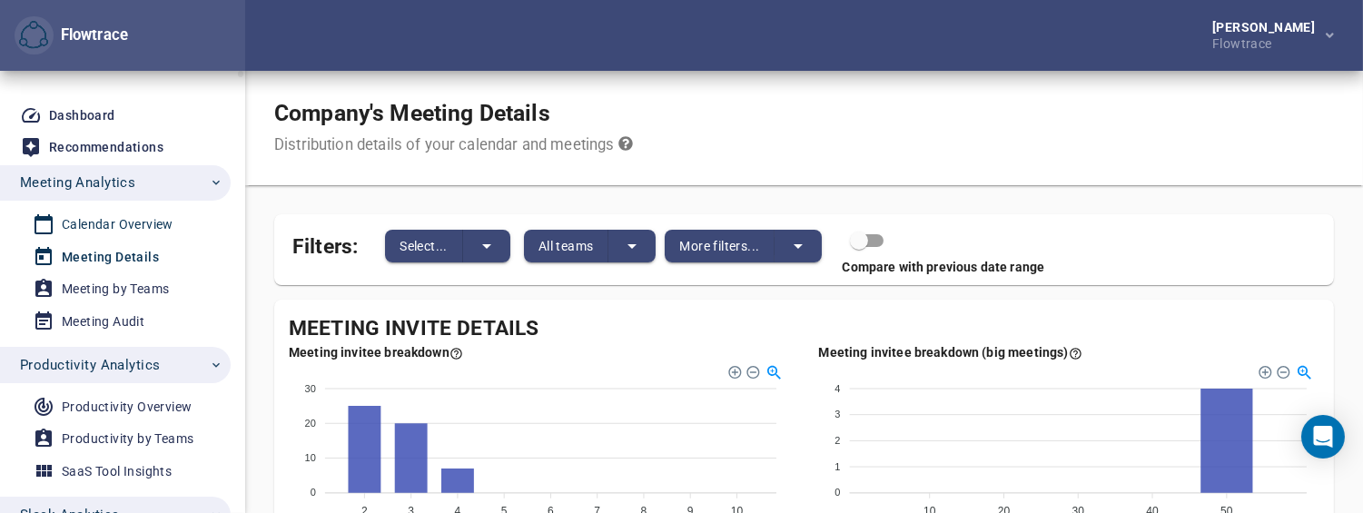
click at [101, 213] on div "Calendar Overview" at bounding box center [118, 224] width 112 height 23
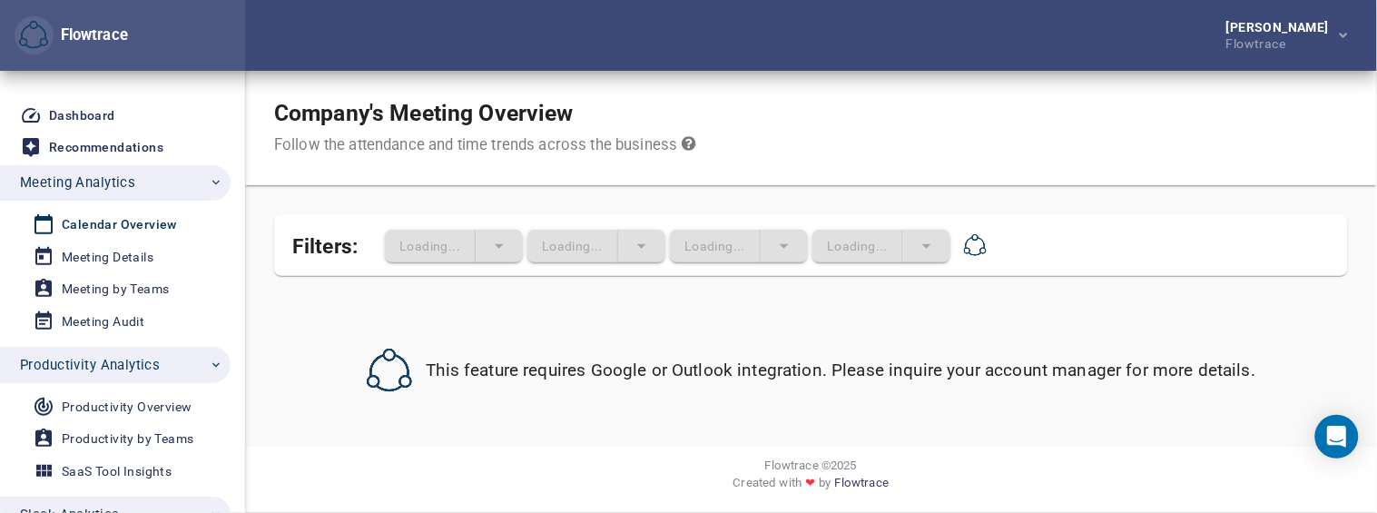
click at [340, 138] on div "Follow the attendance and time trends across the business" at bounding box center [485, 145] width 422 height 22
click at [1072, 129] on div "Company's Meeting Overview Follow the attendance and time trends across the bus…" at bounding box center [811, 128] width 1132 height 114
click at [457, 146] on div "Follow the attendance and time trends across the business" at bounding box center [485, 145] width 422 height 22
click at [457, 145] on div "Follow the attendance and time trends across the business" at bounding box center [485, 145] width 422 height 22
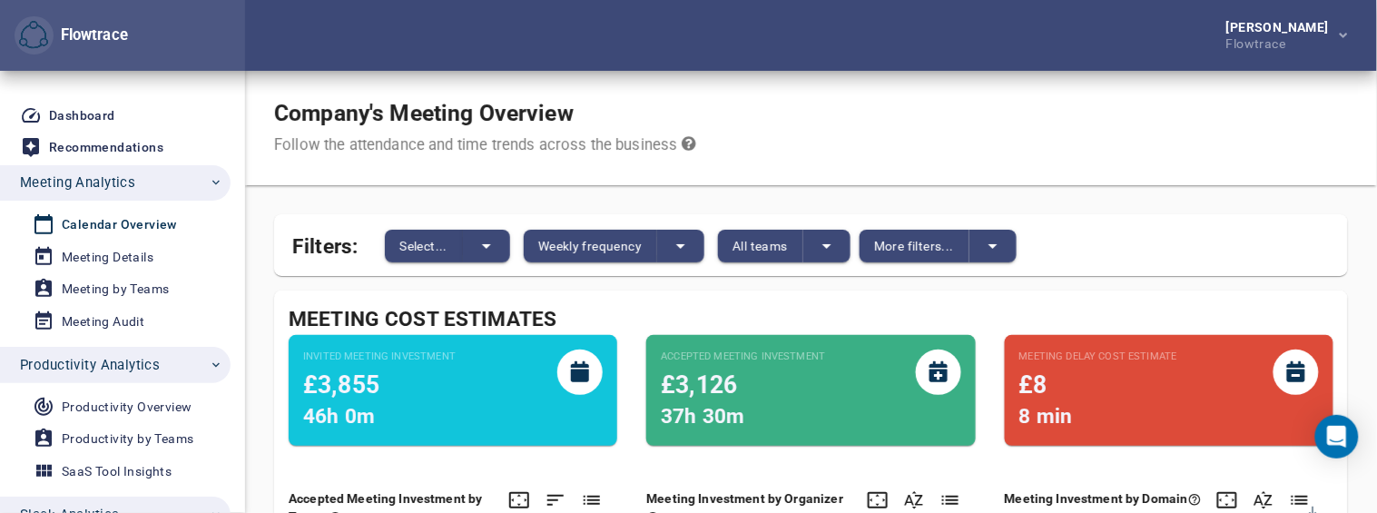
click at [455, 145] on div "Follow the attendance and time trends across the business" at bounding box center [485, 145] width 422 height 22
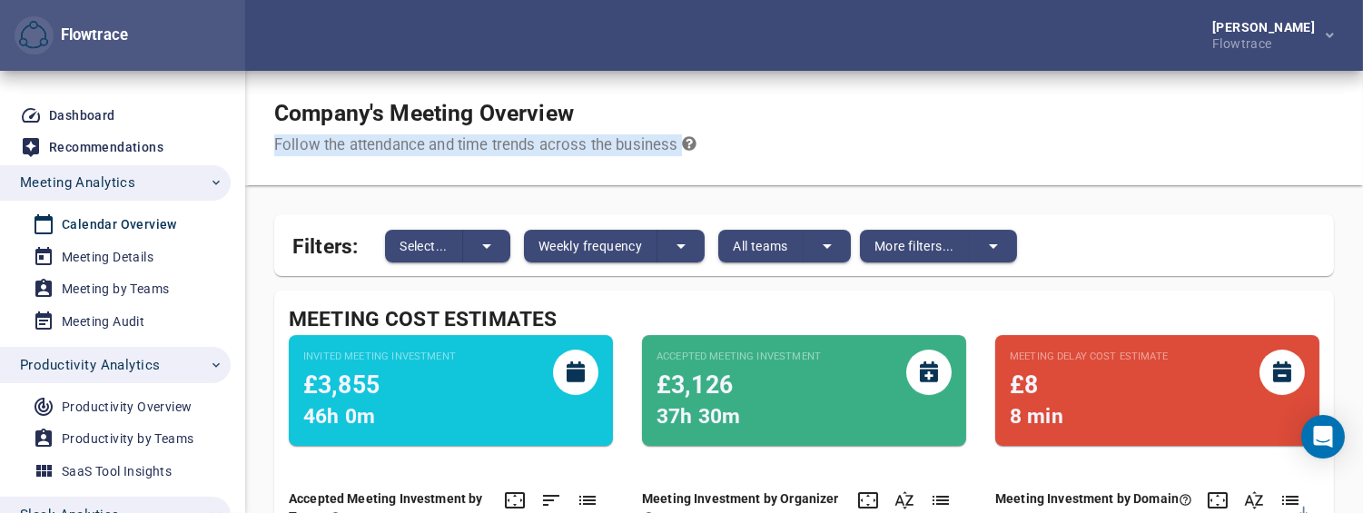
drag, startPoint x: 450, startPoint y: 143, endPoint x: 436, endPoint y: 143, distance: 14.5
click at [448, 143] on div "Follow the attendance and time trends across the business" at bounding box center [485, 145] width 422 height 22
click at [388, 134] on div "Follow the attendance and time trends across the business" at bounding box center [485, 145] width 422 height 22
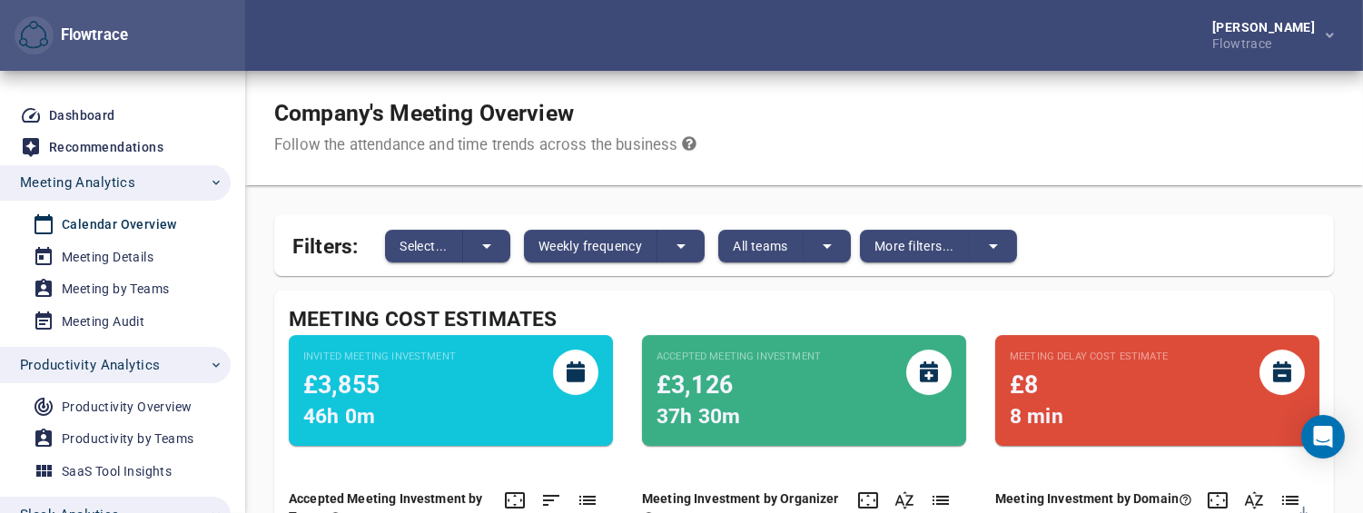
drag, startPoint x: 394, startPoint y: 139, endPoint x: 383, endPoint y: 139, distance: 10.9
click at [388, 139] on div "Follow the attendance and time trends across the business" at bounding box center [485, 145] width 422 height 22
click at [85, 109] on div "Dashboard" at bounding box center [82, 115] width 66 height 23
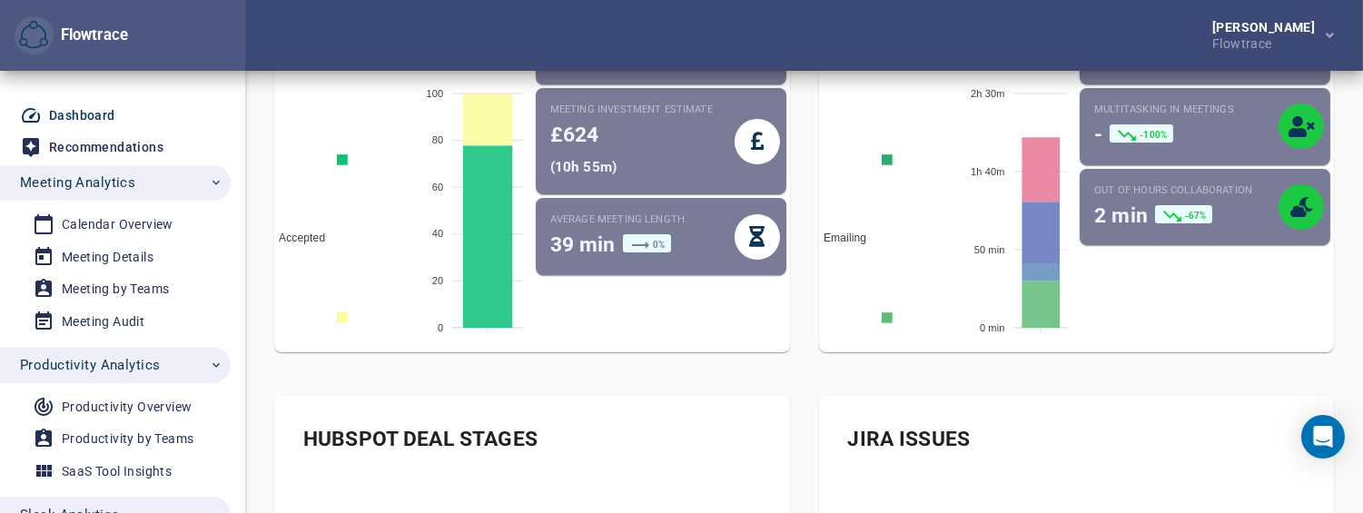
scroll to position [202, 0]
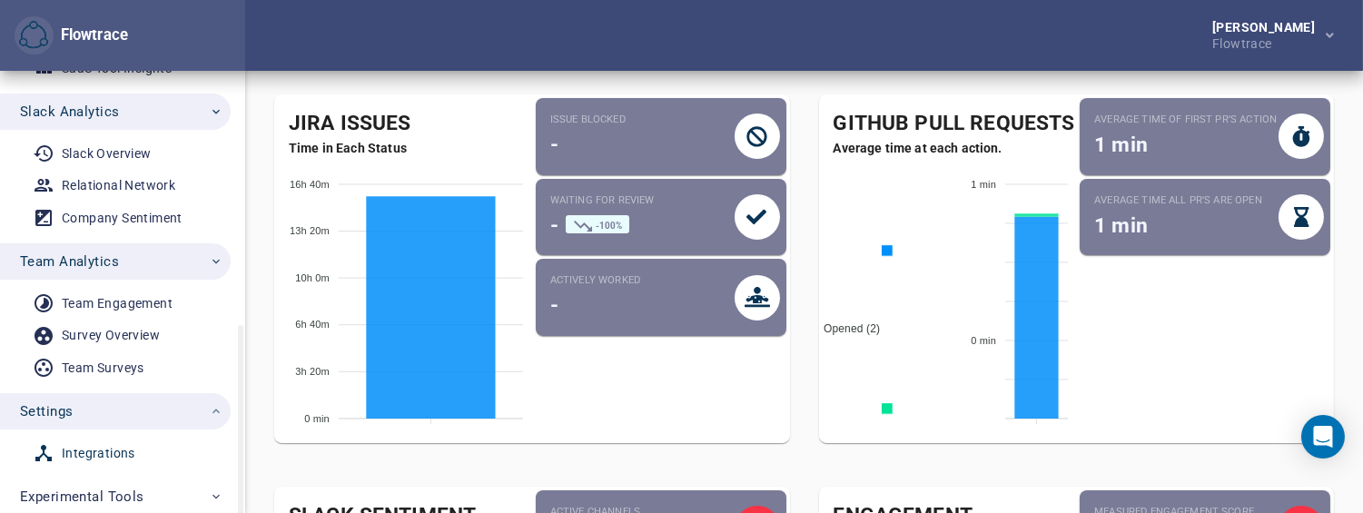
scroll to position [437, 0]
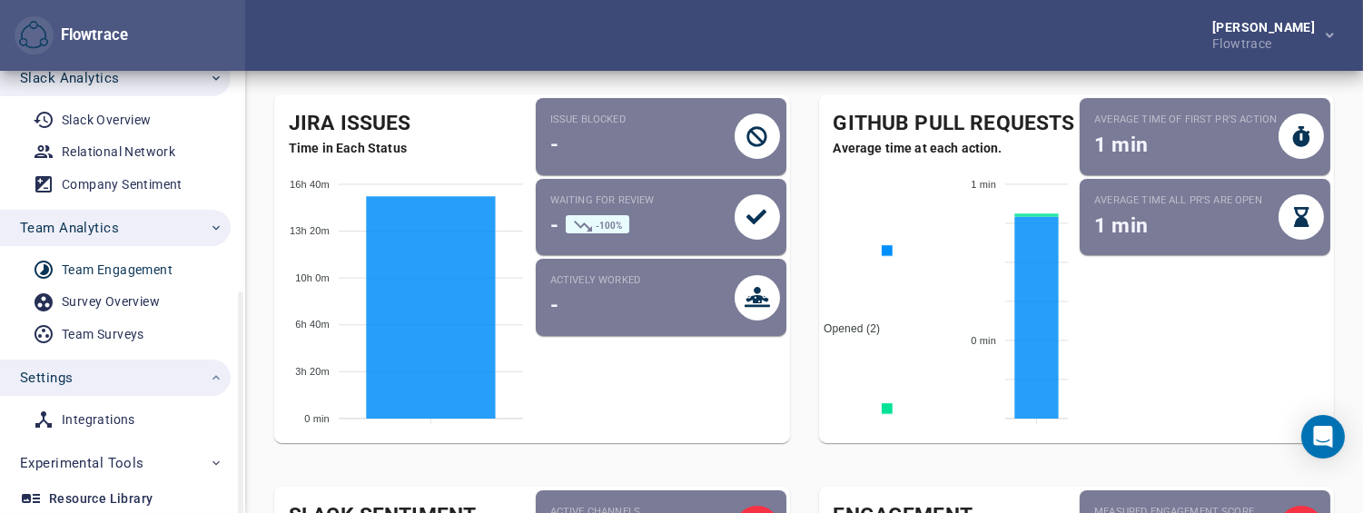
click at [127, 272] on div "Team Engagement" at bounding box center [117, 270] width 111 height 23
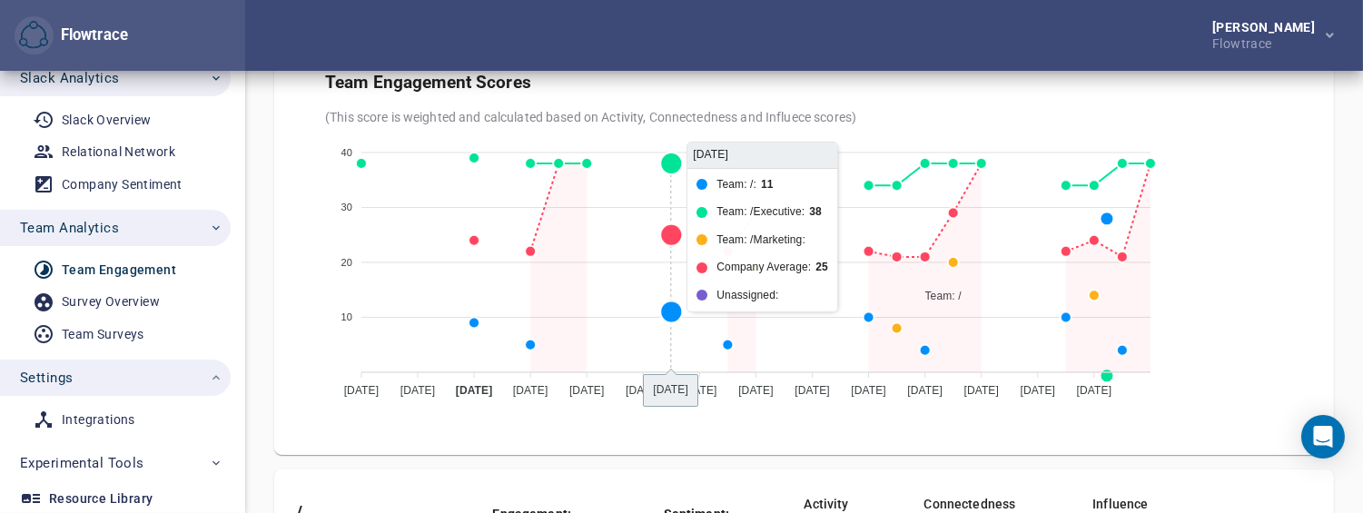
scroll to position [403, 0]
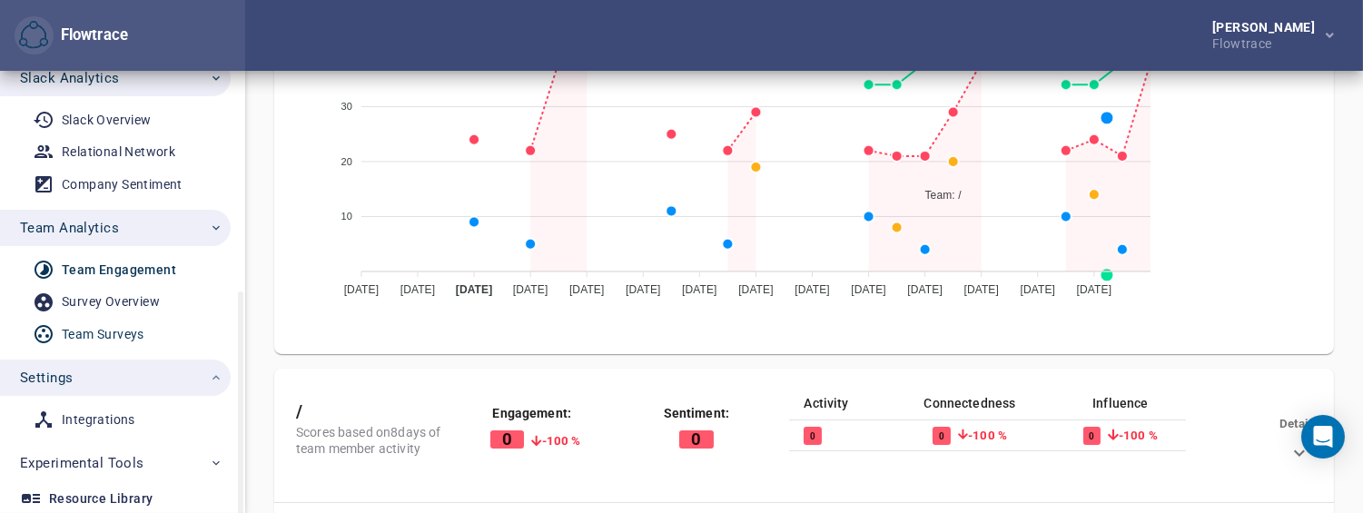
click at [109, 324] on div "Team Surveys" at bounding box center [103, 334] width 83 height 23
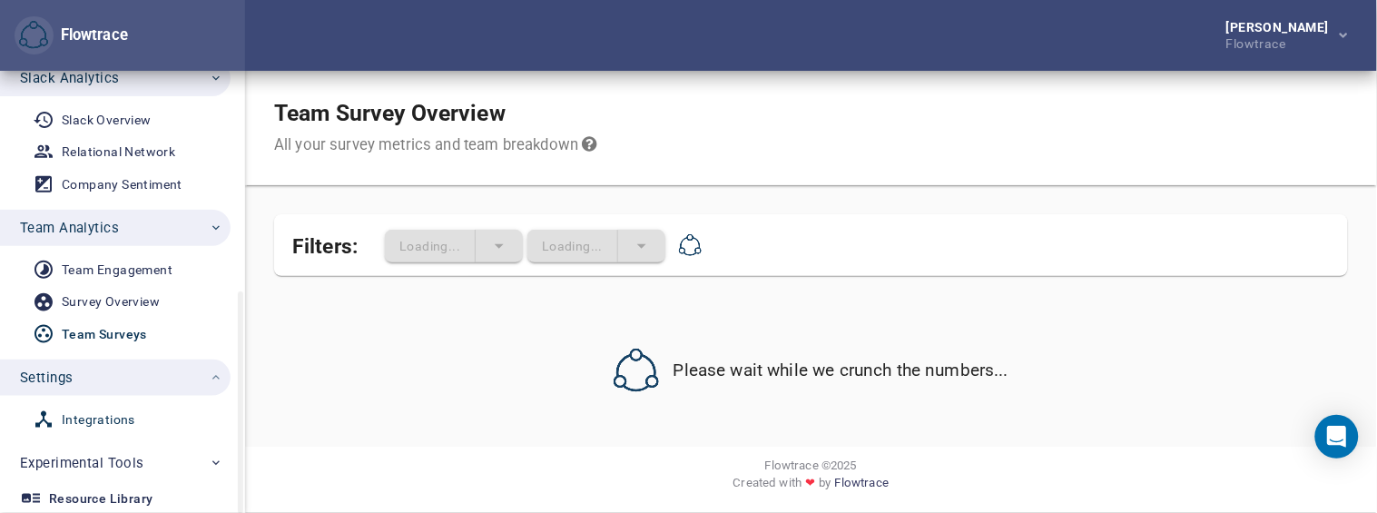
click at [112, 416] on div "Integrations" at bounding box center [99, 420] width 74 height 23
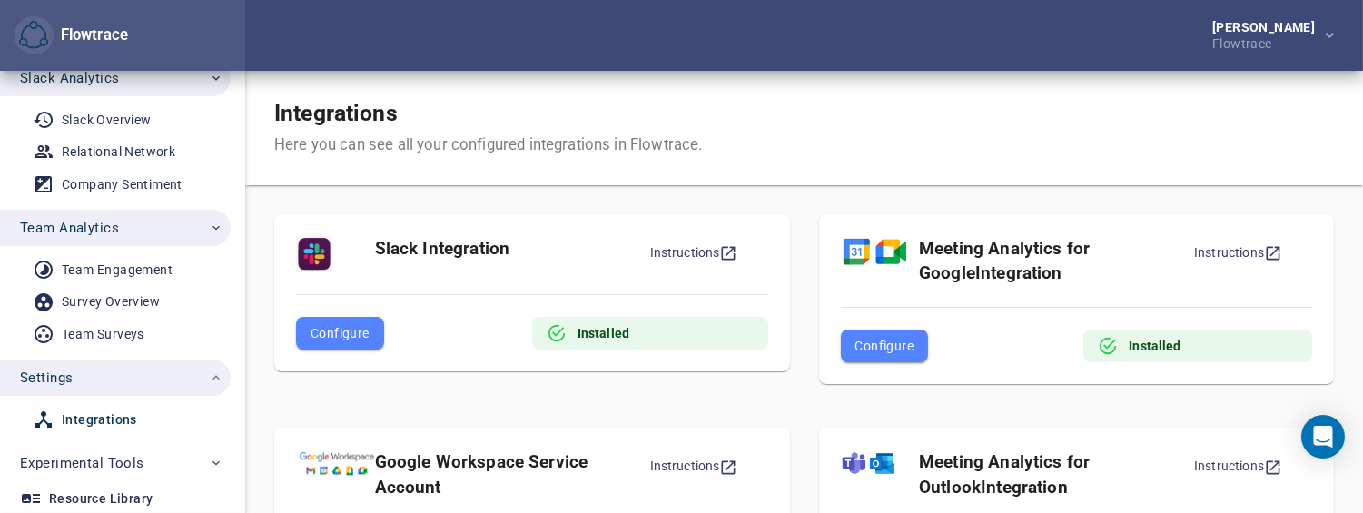
scroll to position [403, 0]
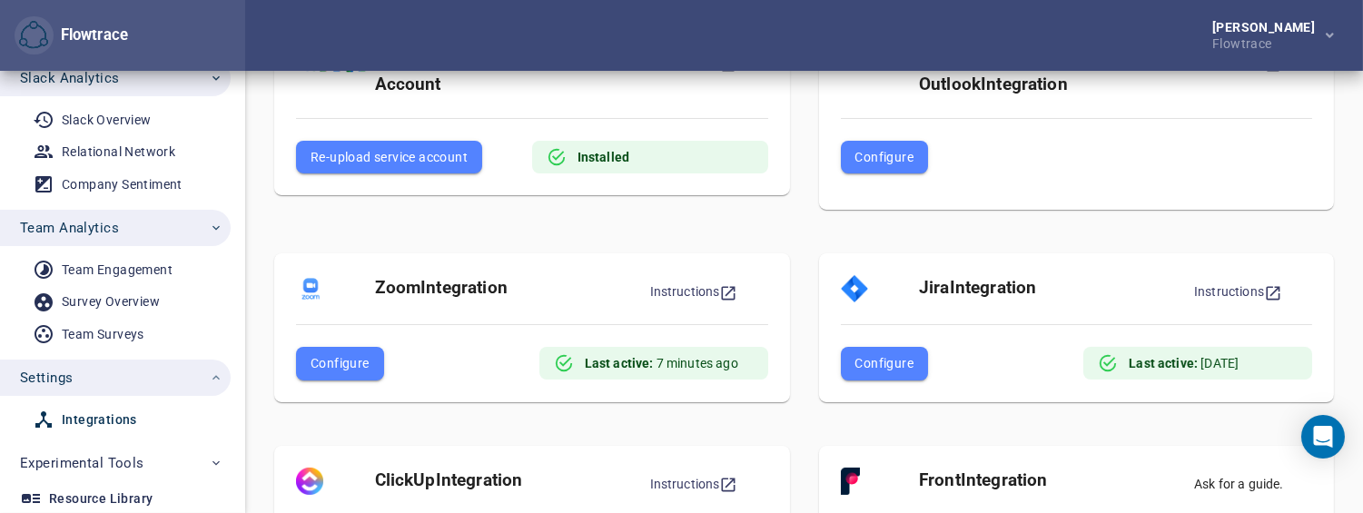
click at [597, 363] on strong "Last active:" at bounding box center [619, 363] width 69 height 15
click at [357, 361] on span "Configure" at bounding box center [339, 363] width 59 height 22
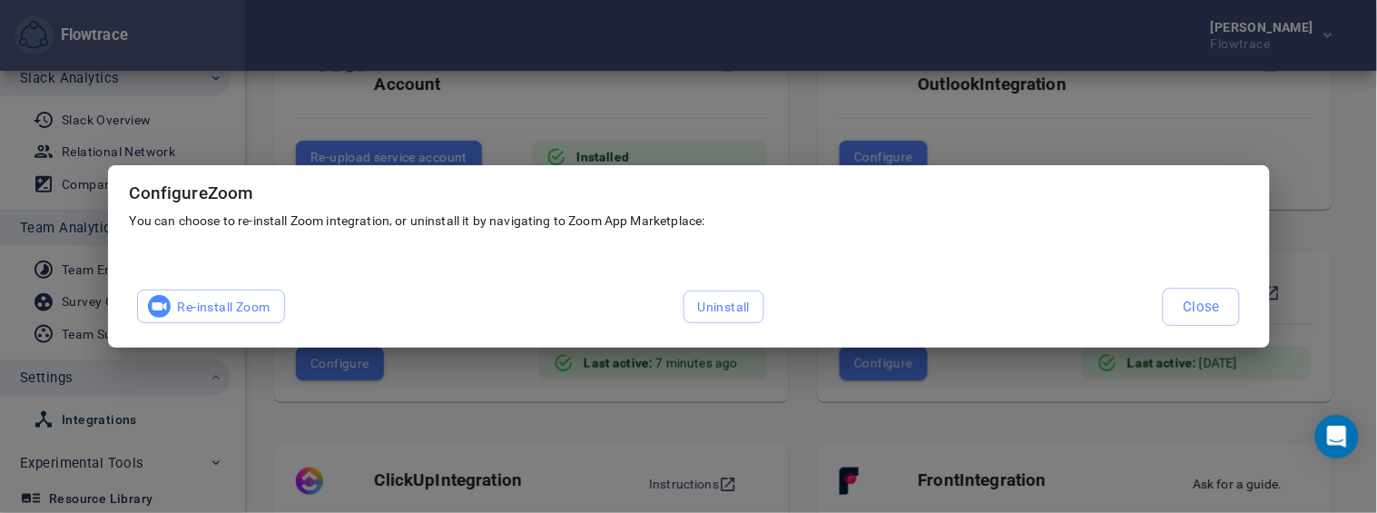
click at [1180, 303] on button "Close" at bounding box center [1201, 307] width 77 height 38
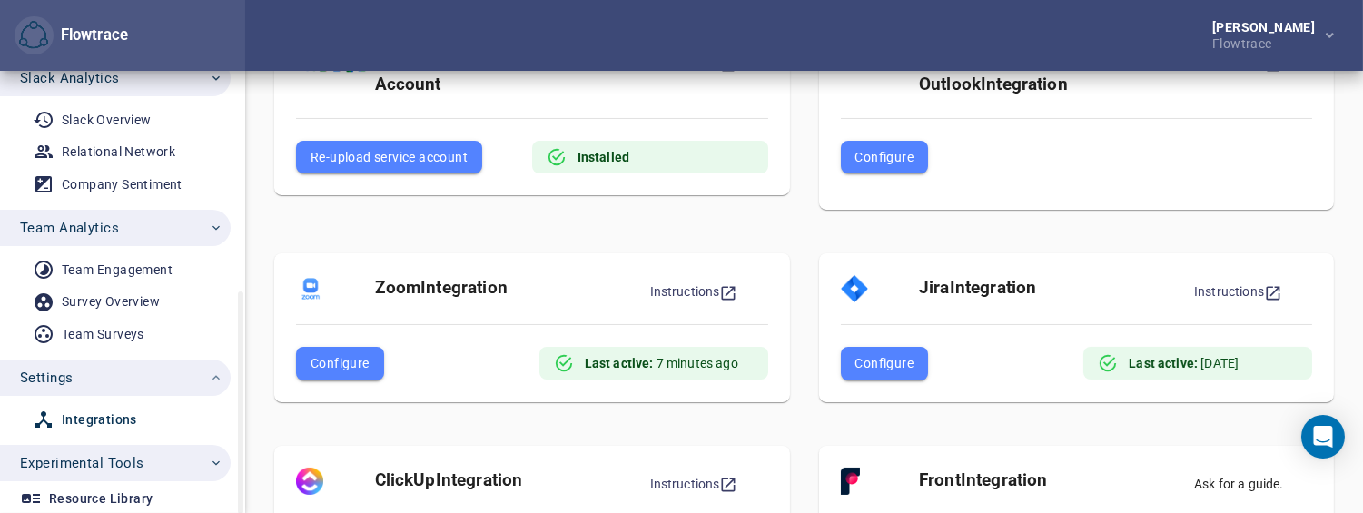
click at [213, 461] on icon "button" at bounding box center [215, 463] width 7 height 5
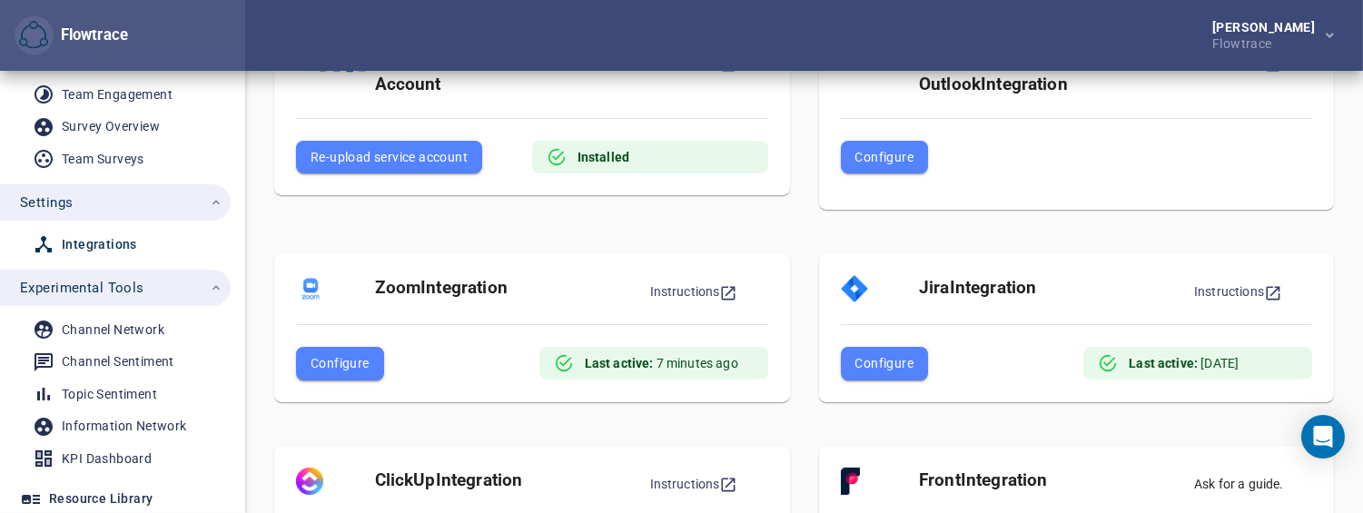
click at [352, 361] on span "Configure" at bounding box center [339, 363] width 59 height 22
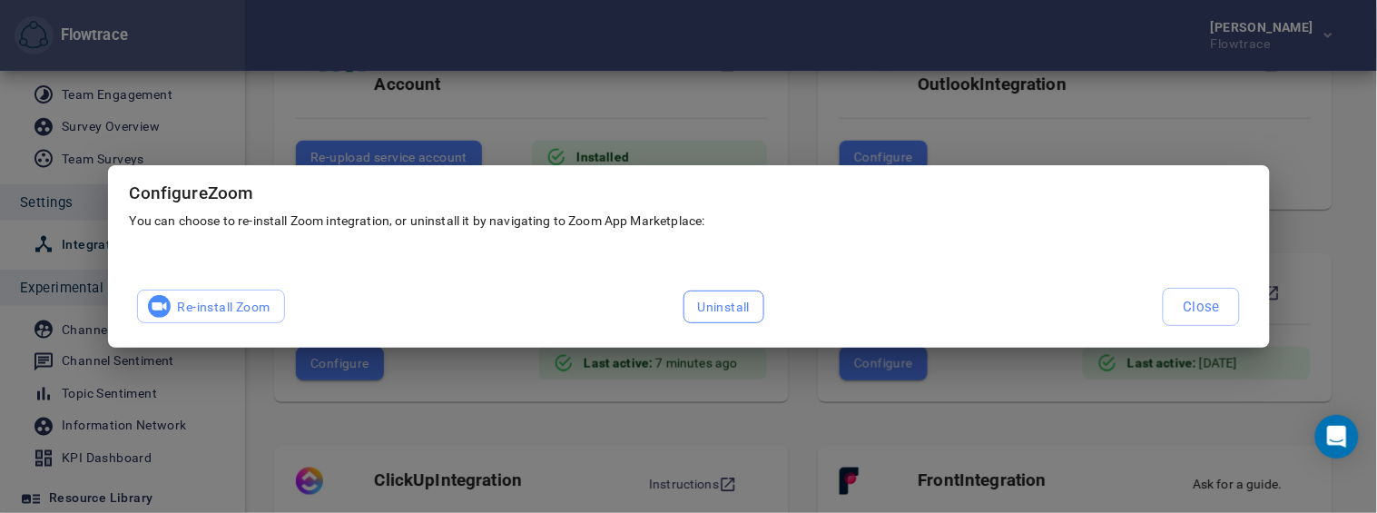
click at [728, 300] on span "Uninstall" at bounding box center [724, 307] width 53 height 23
click at [1181, 305] on button "Close" at bounding box center [1201, 307] width 77 height 38
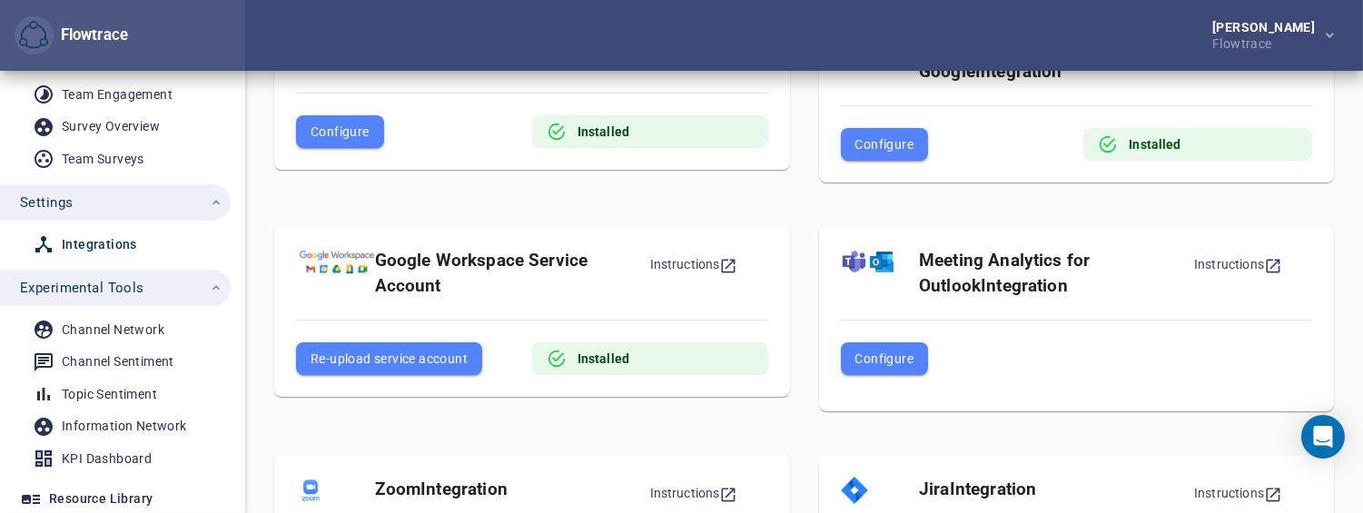
scroll to position [0, 0]
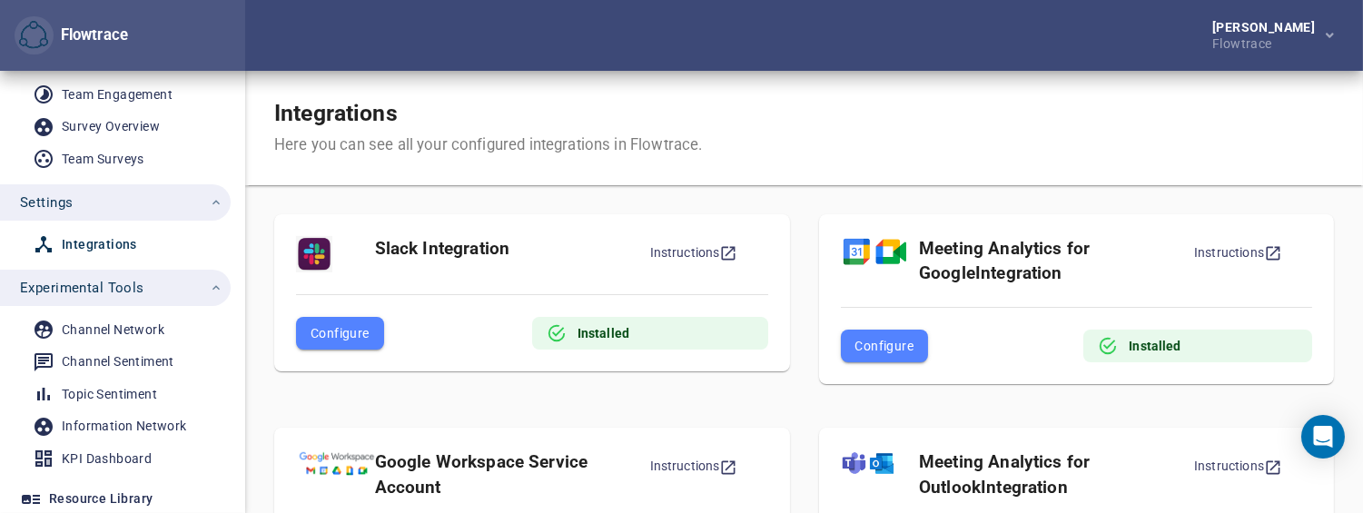
click at [367, 147] on div "Here you can see all your configured integrations in Flowtrace." at bounding box center [488, 145] width 428 height 22
